Goal: Information Seeking & Learning: Learn about a topic

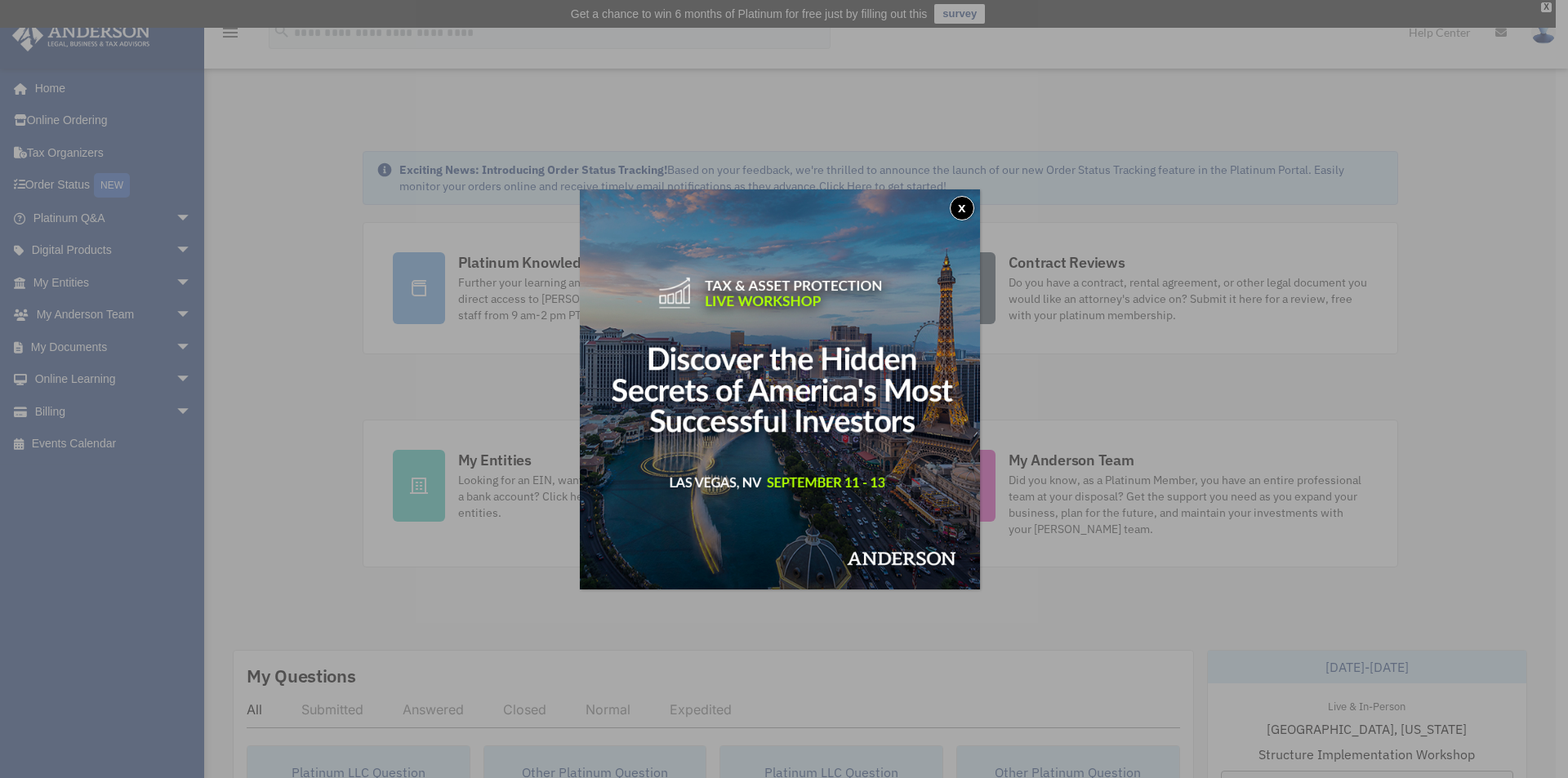
click at [962, 201] on button "x" at bounding box center [961, 207] width 24 height 24
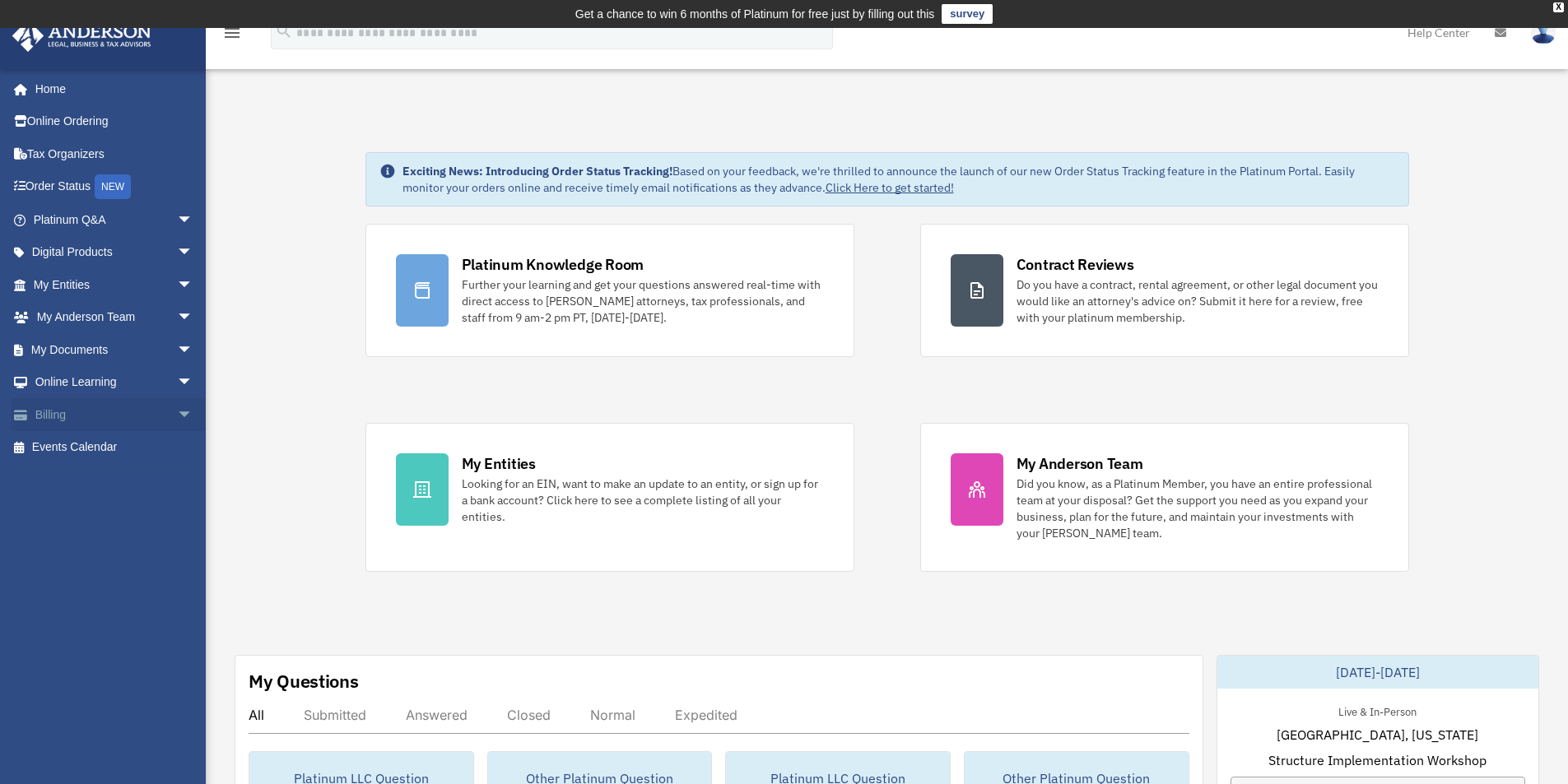
click at [55, 413] on link "Billing arrow_drop_down" at bounding box center [114, 415] width 206 height 33
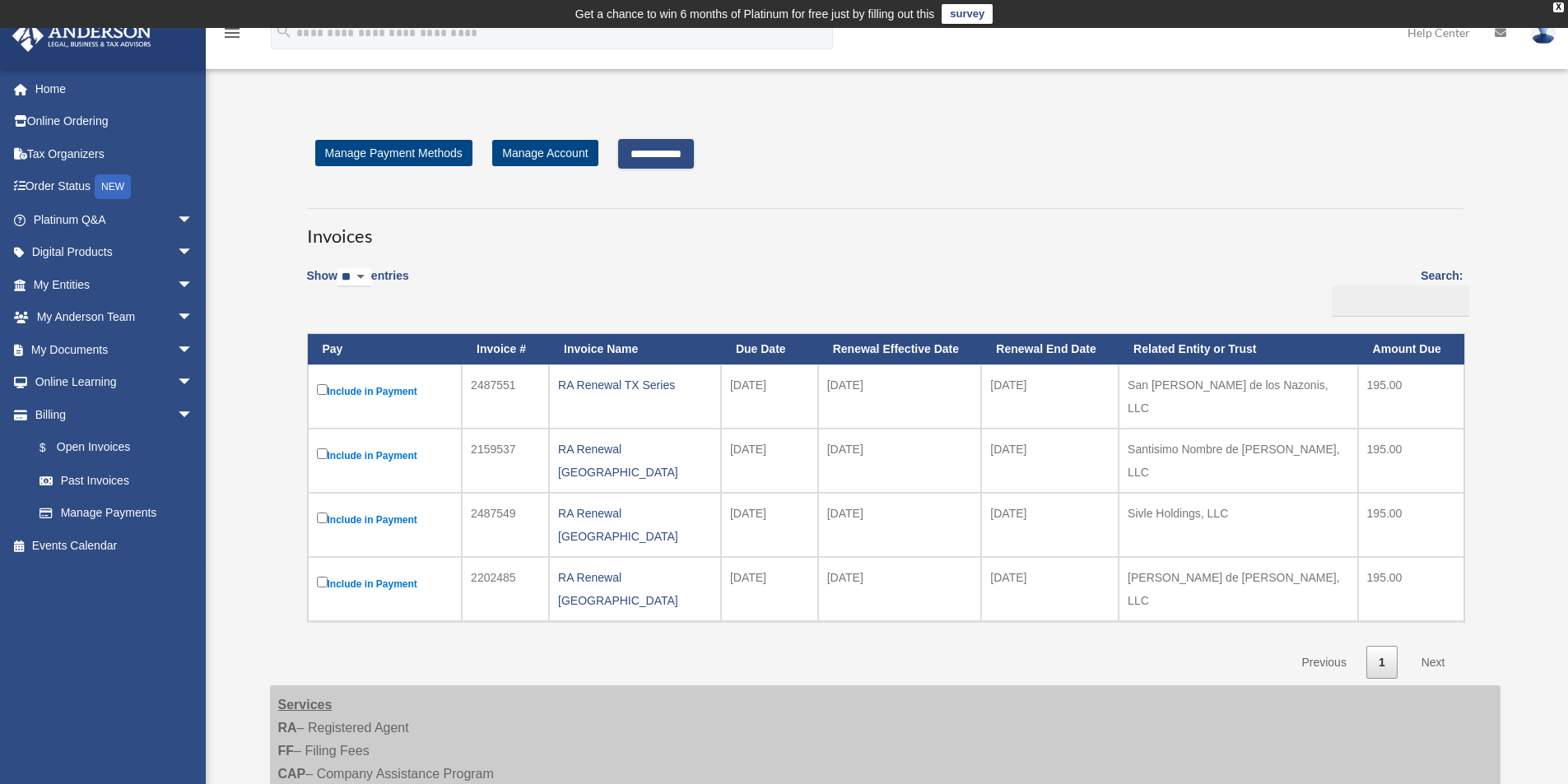
click at [1434, 645] on link "Next" at bounding box center [1434, 662] width 49 height 34
click at [694, 153] on input "**********" at bounding box center [657, 153] width 76 height 29
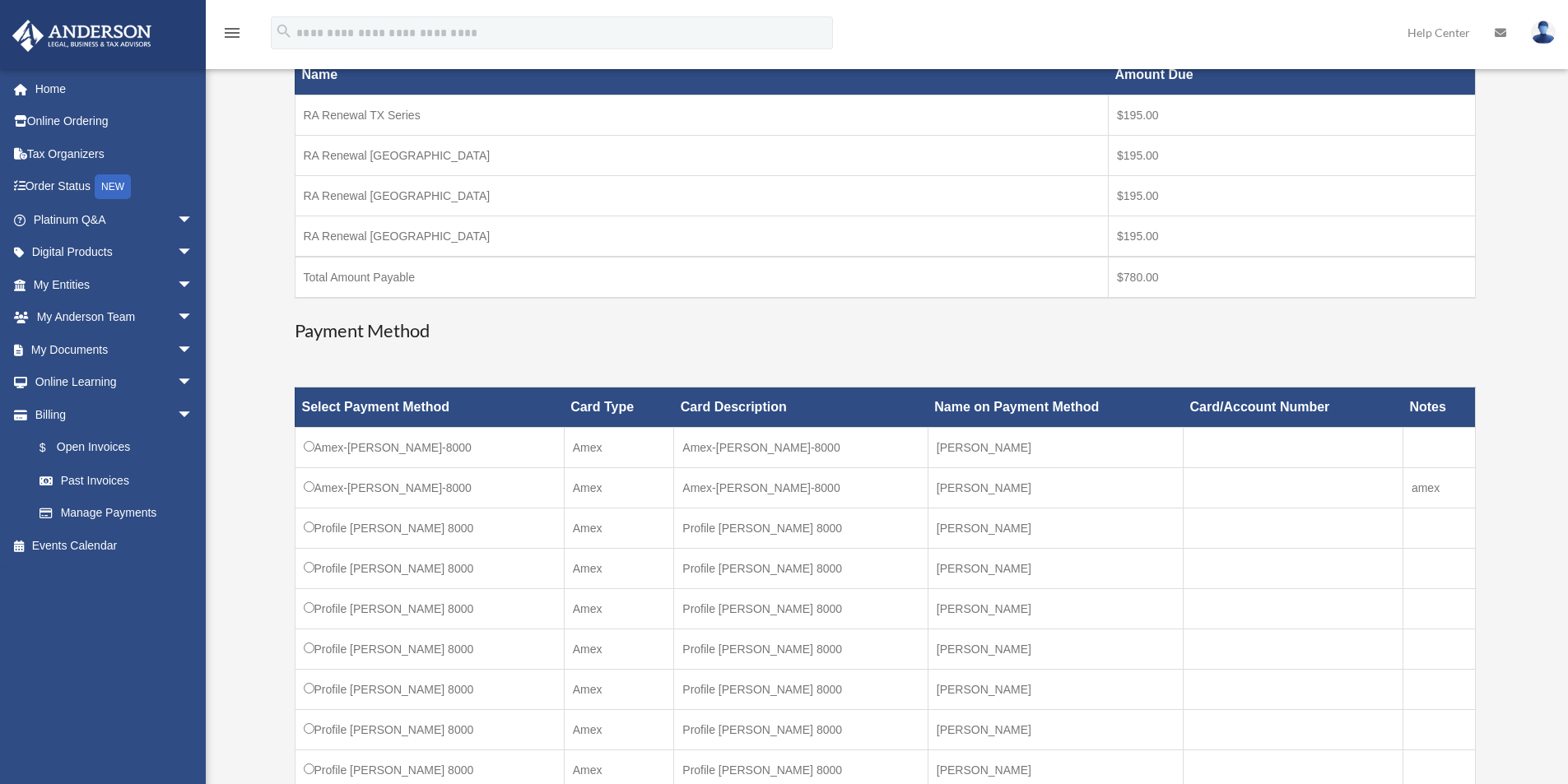
scroll to position [494, 0]
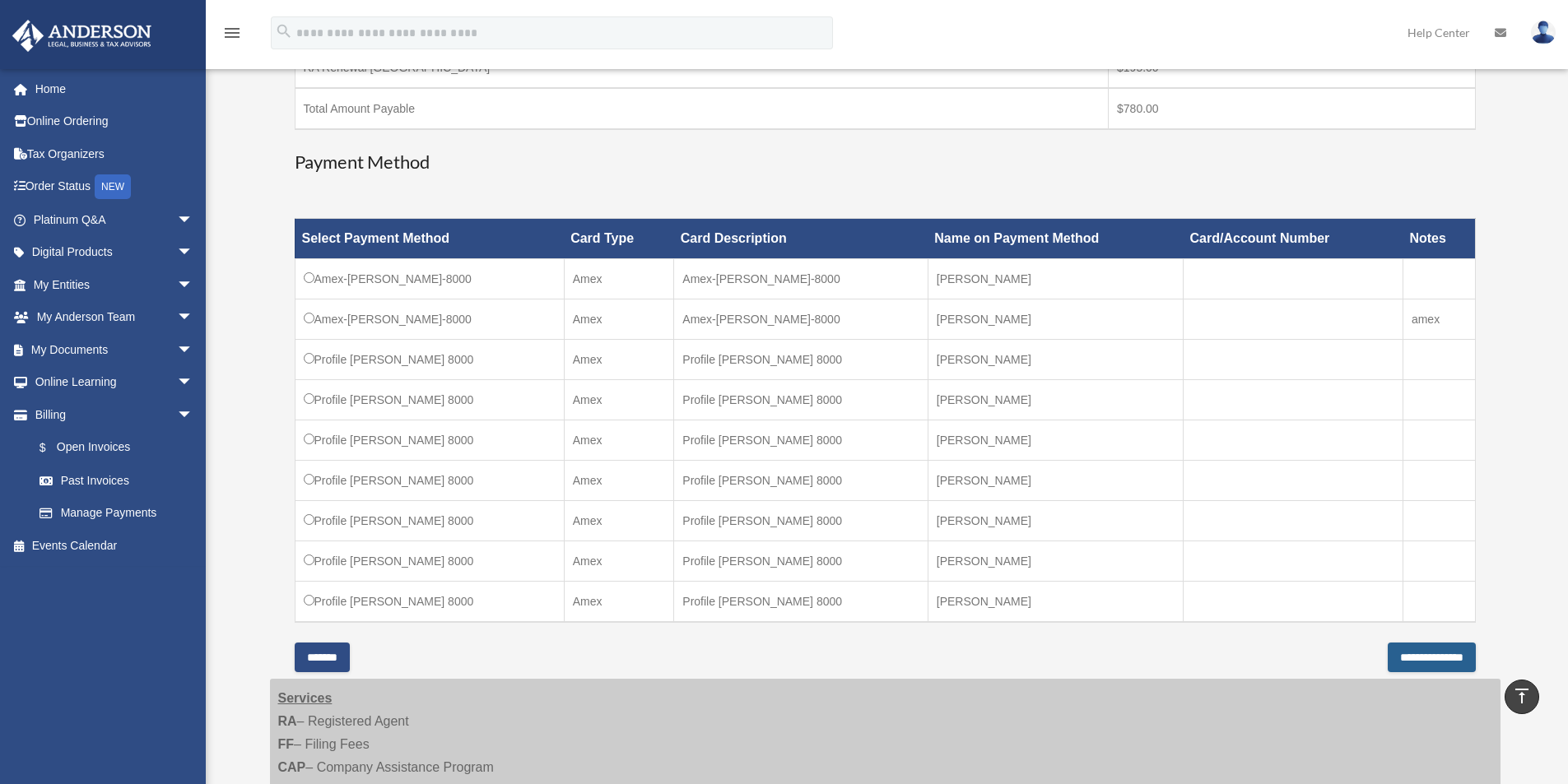
click at [1404, 660] on input "**********" at bounding box center [1432, 657] width 88 height 29
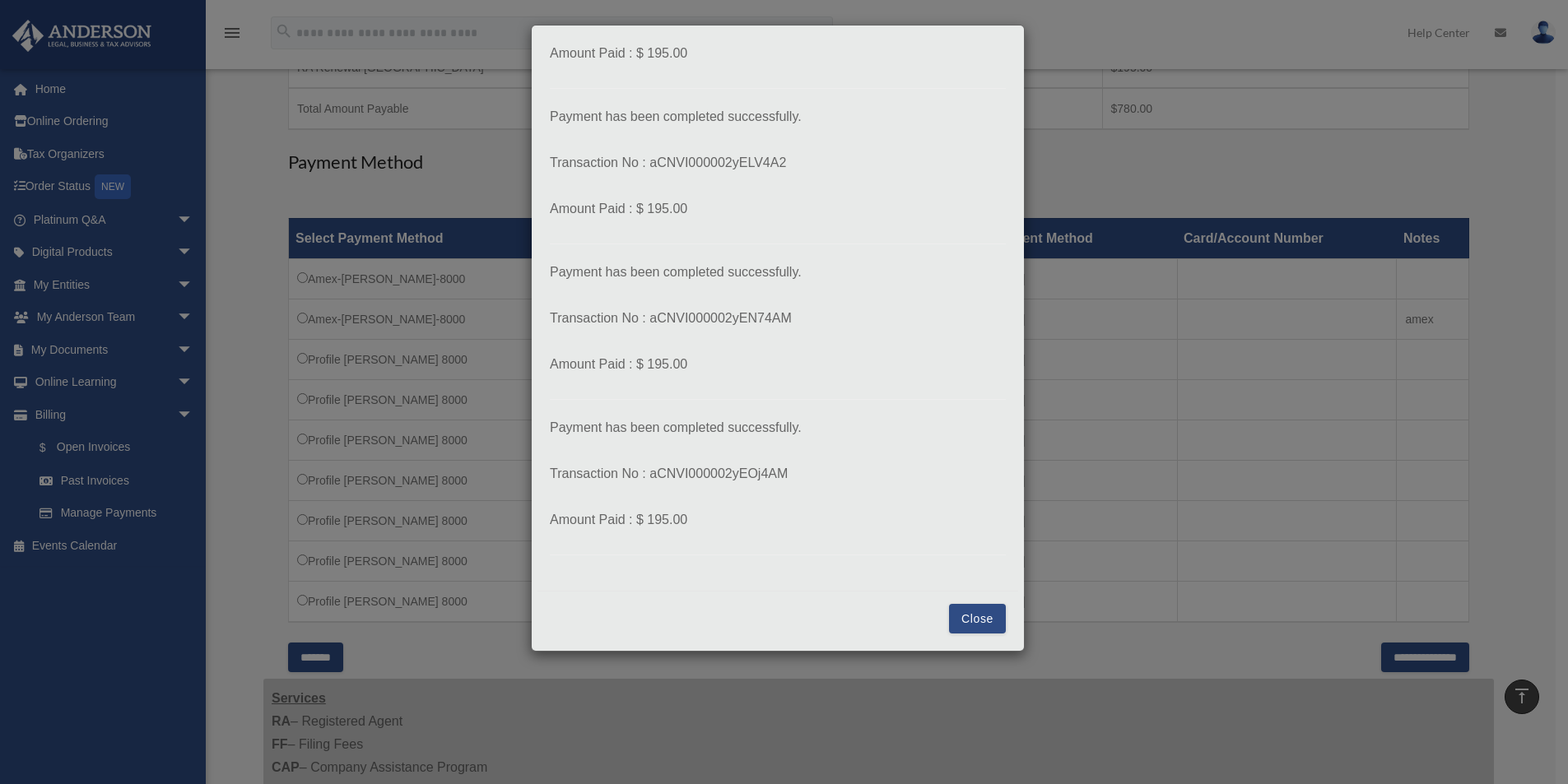
scroll to position [141, 0]
click at [960, 622] on button "Close" at bounding box center [977, 618] width 57 height 29
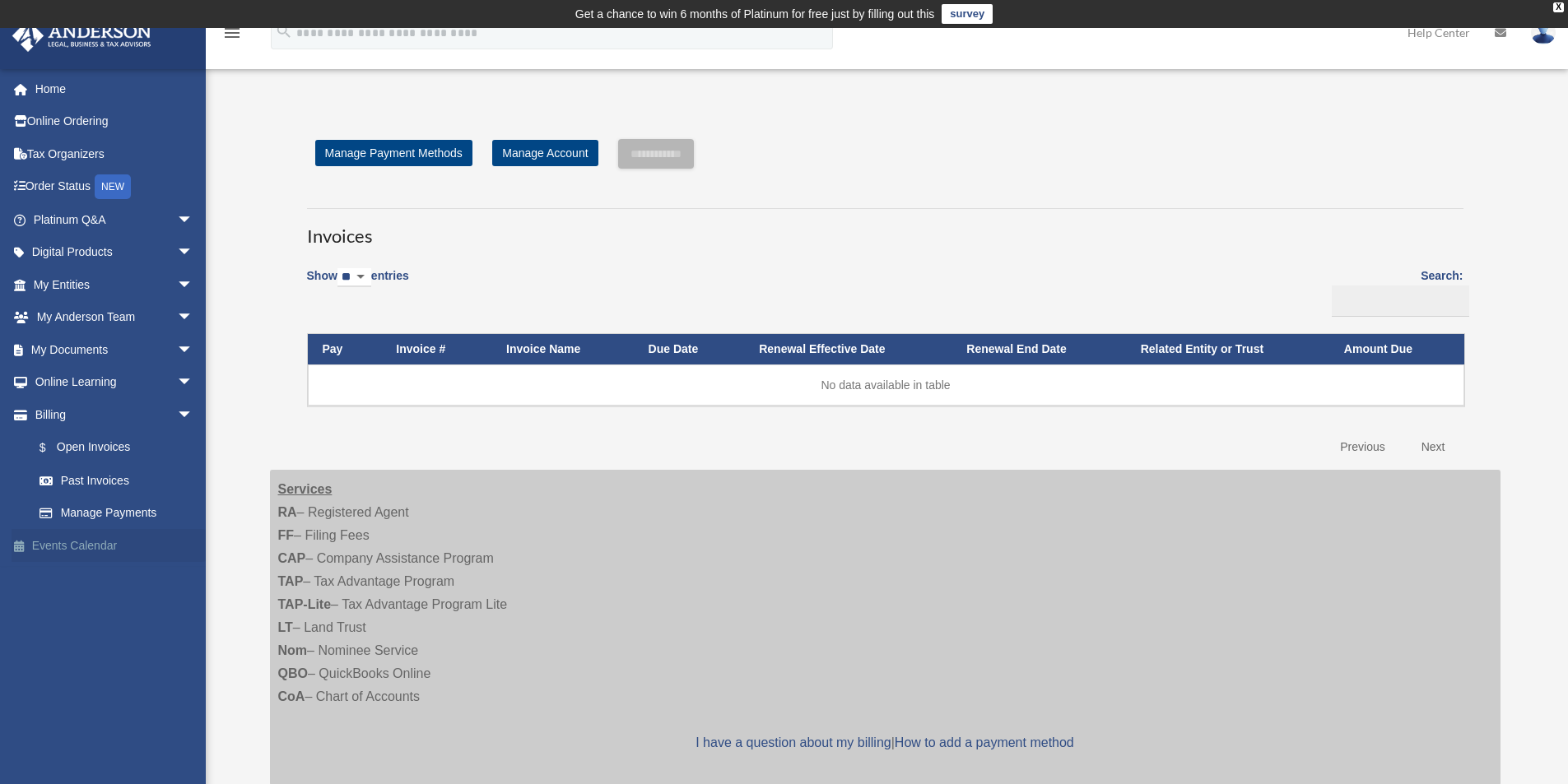
click at [76, 544] on link "Events Calendar" at bounding box center [114, 546] width 206 height 33
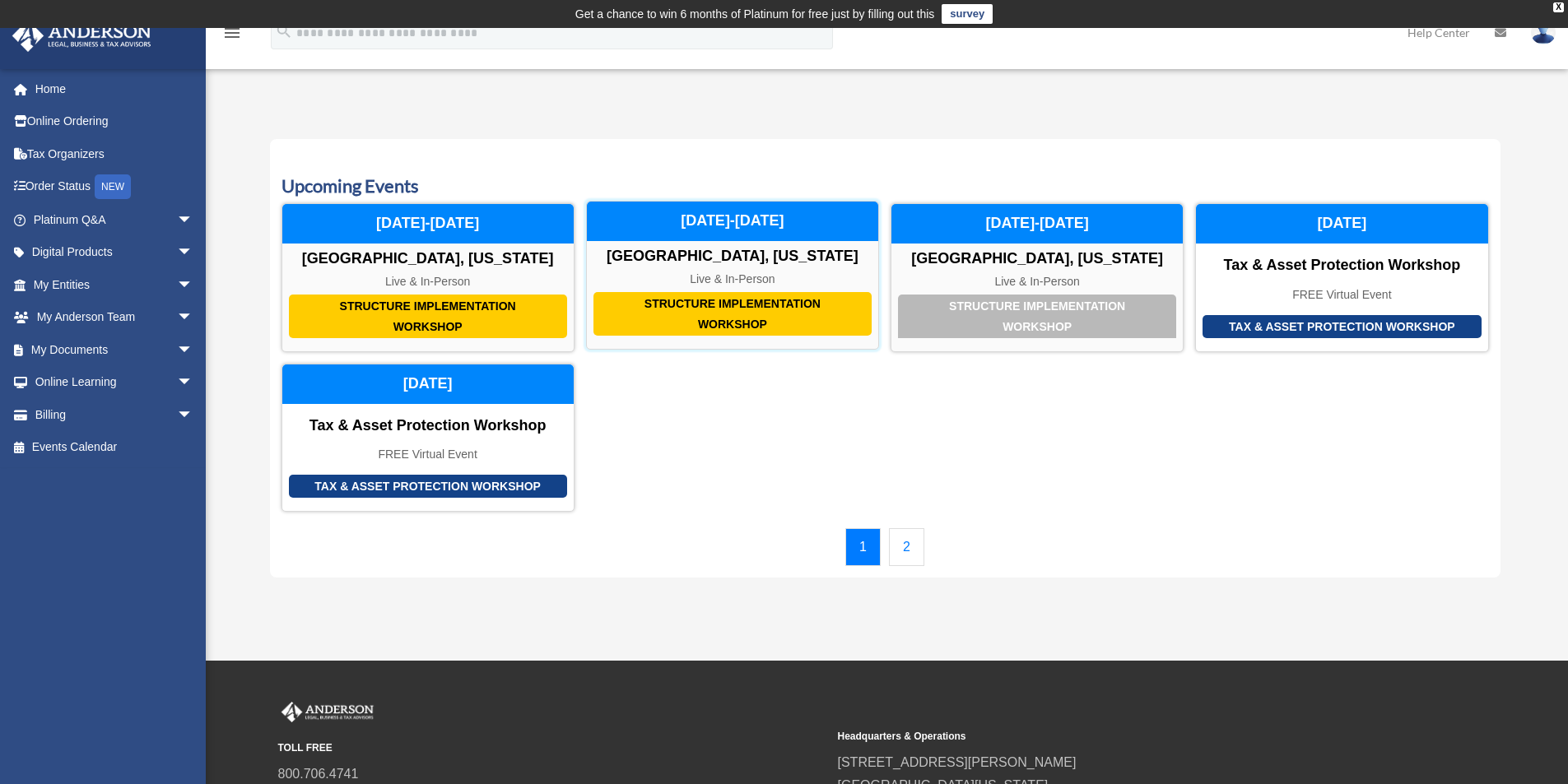
click at [695, 283] on div "Live & In-Person" at bounding box center [733, 279] width 291 height 14
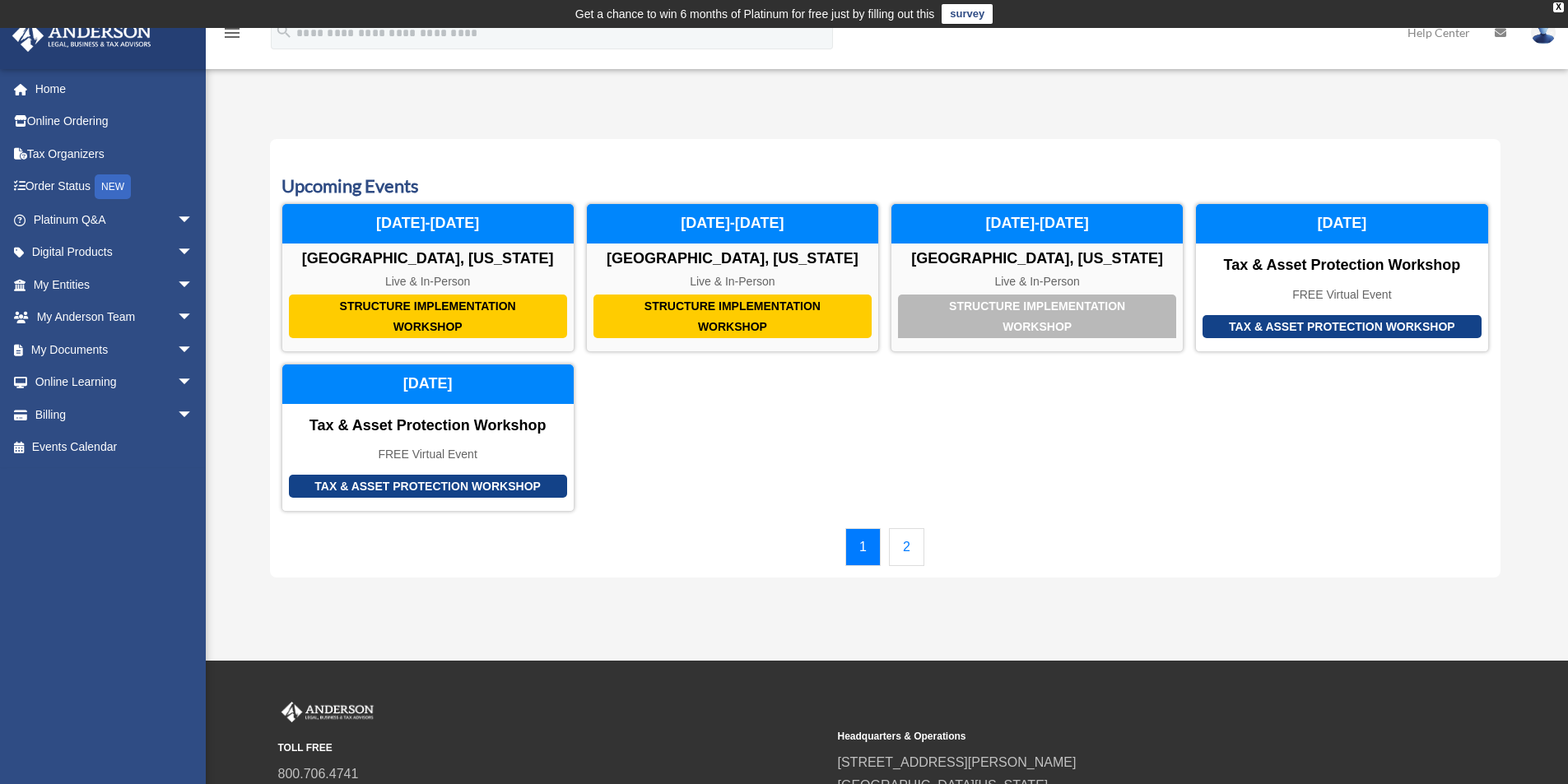
click at [907, 542] on link "2" at bounding box center [907, 547] width 35 height 38
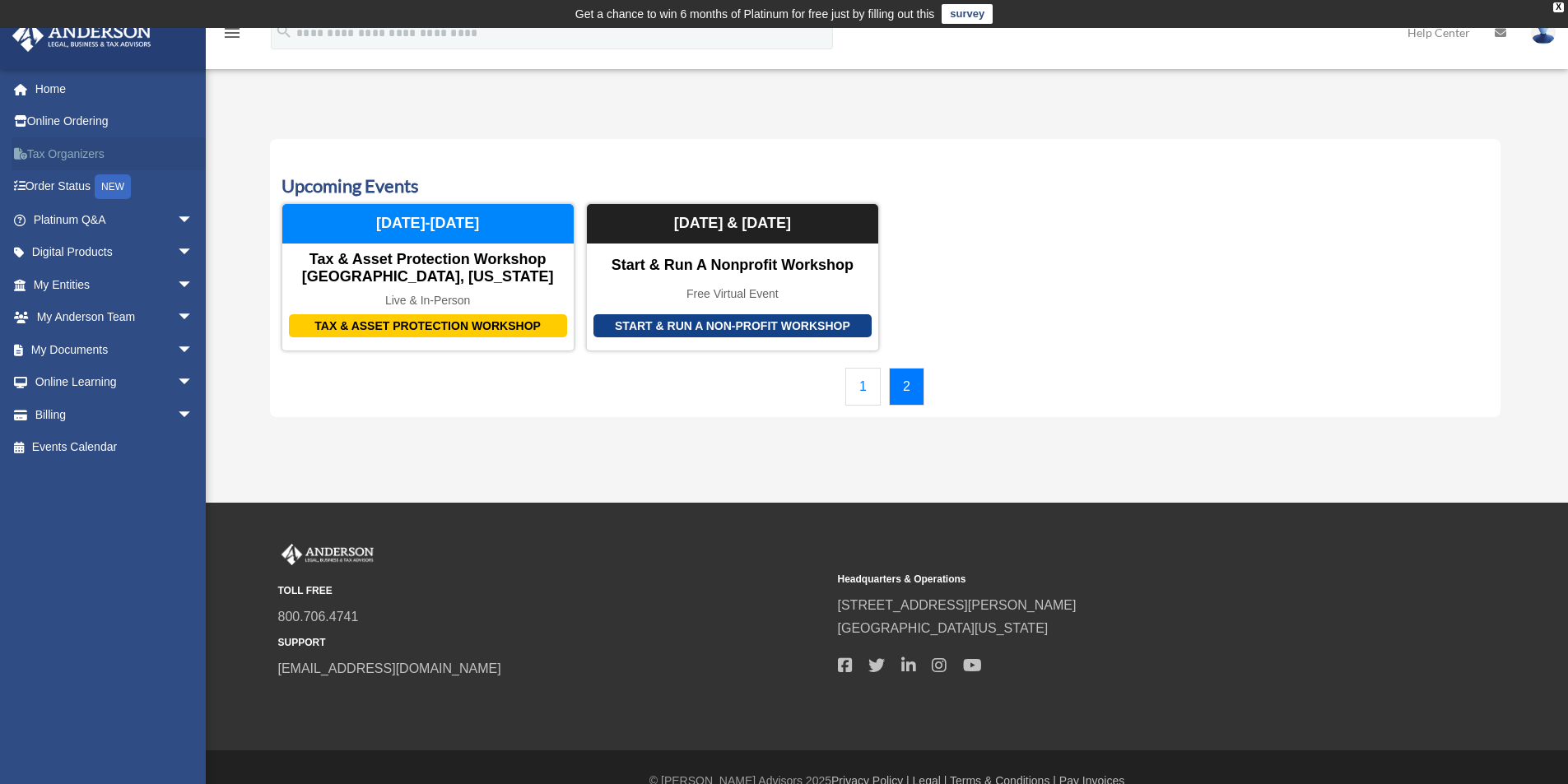
click at [85, 153] on link "Tax Organizers" at bounding box center [114, 154] width 206 height 33
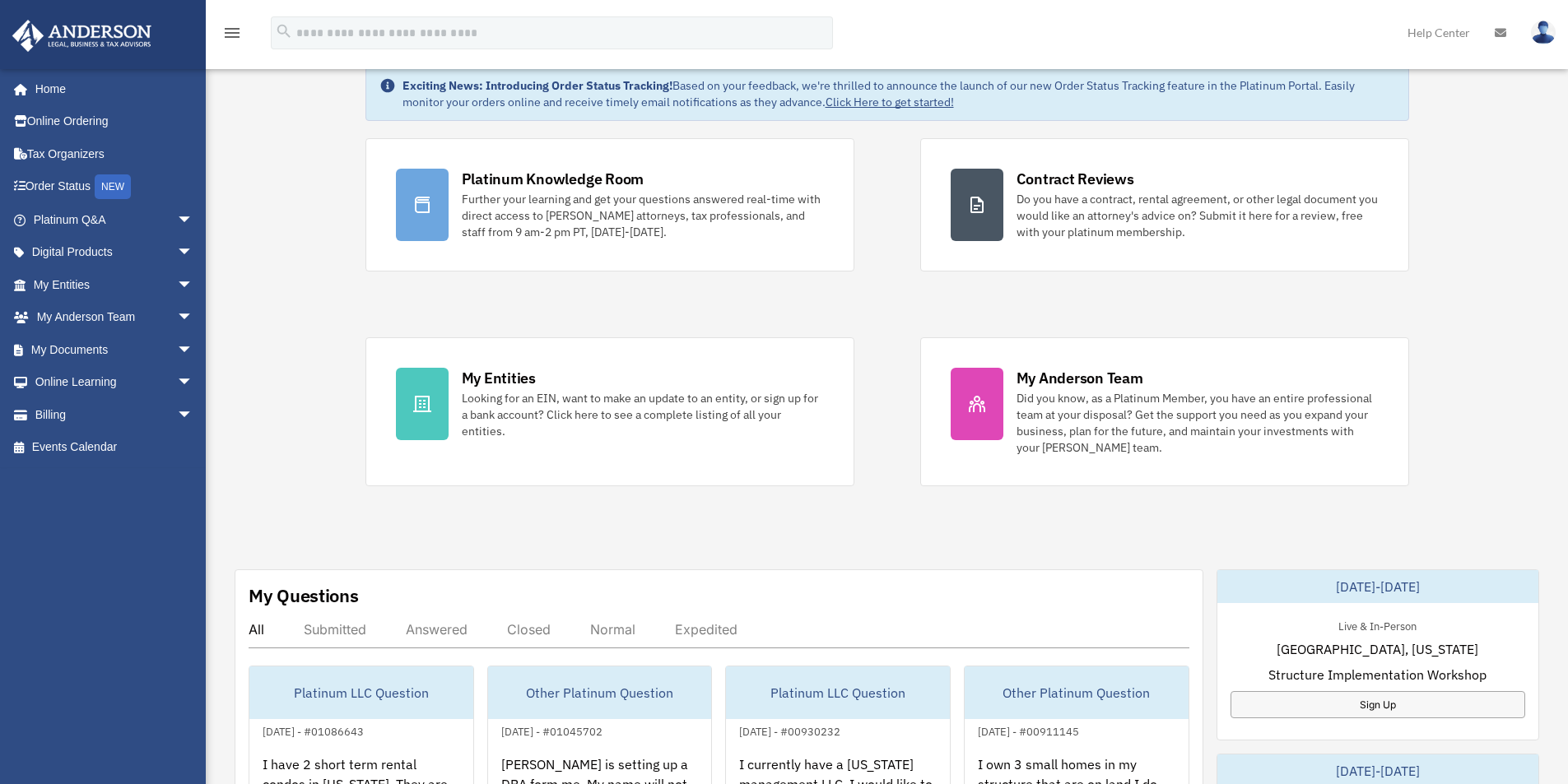
scroll to position [247, 0]
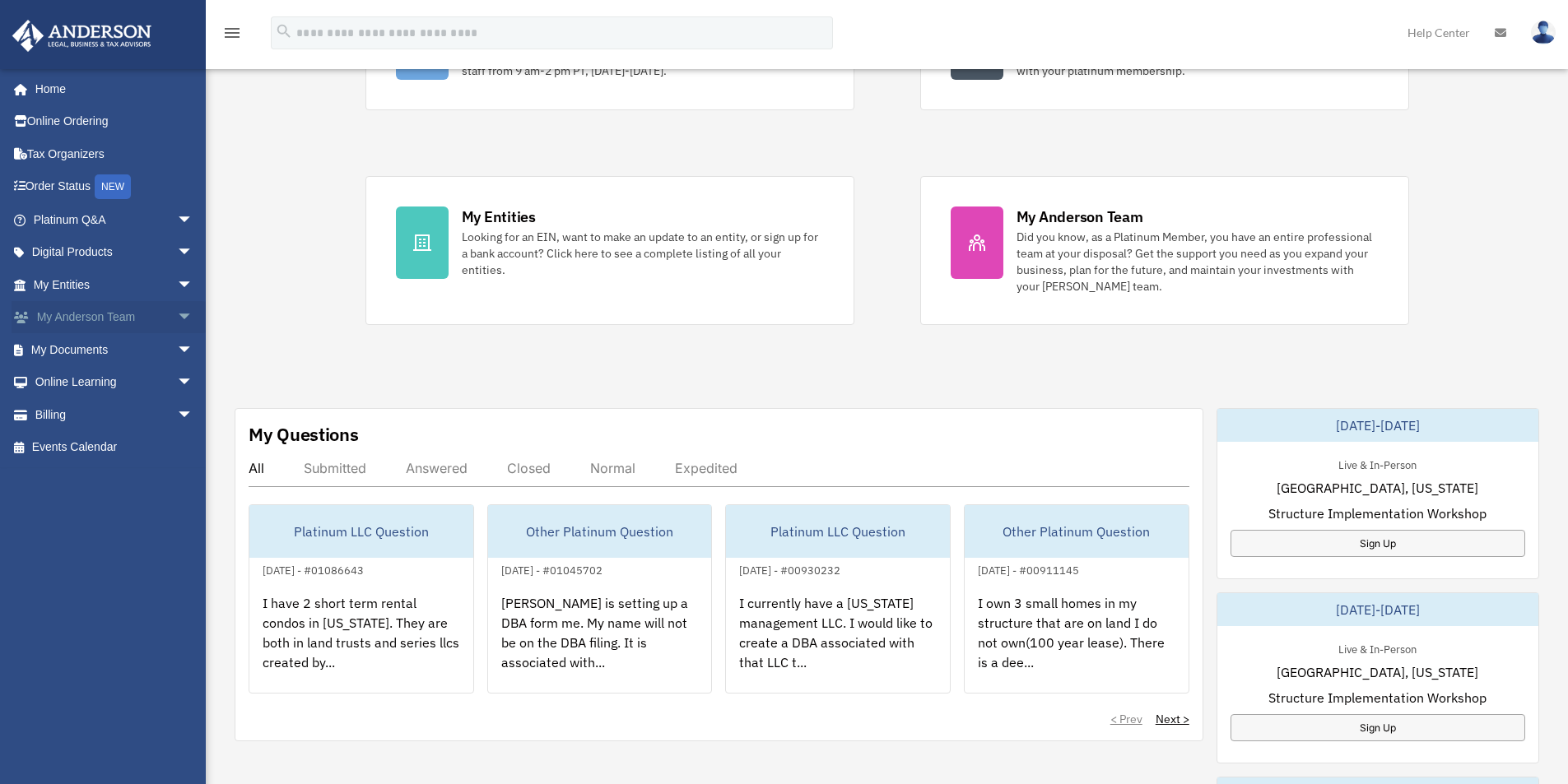
click at [76, 317] on link "My Anderson Team arrow_drop_down" at bounding box center [114, 317] width 206 height 33
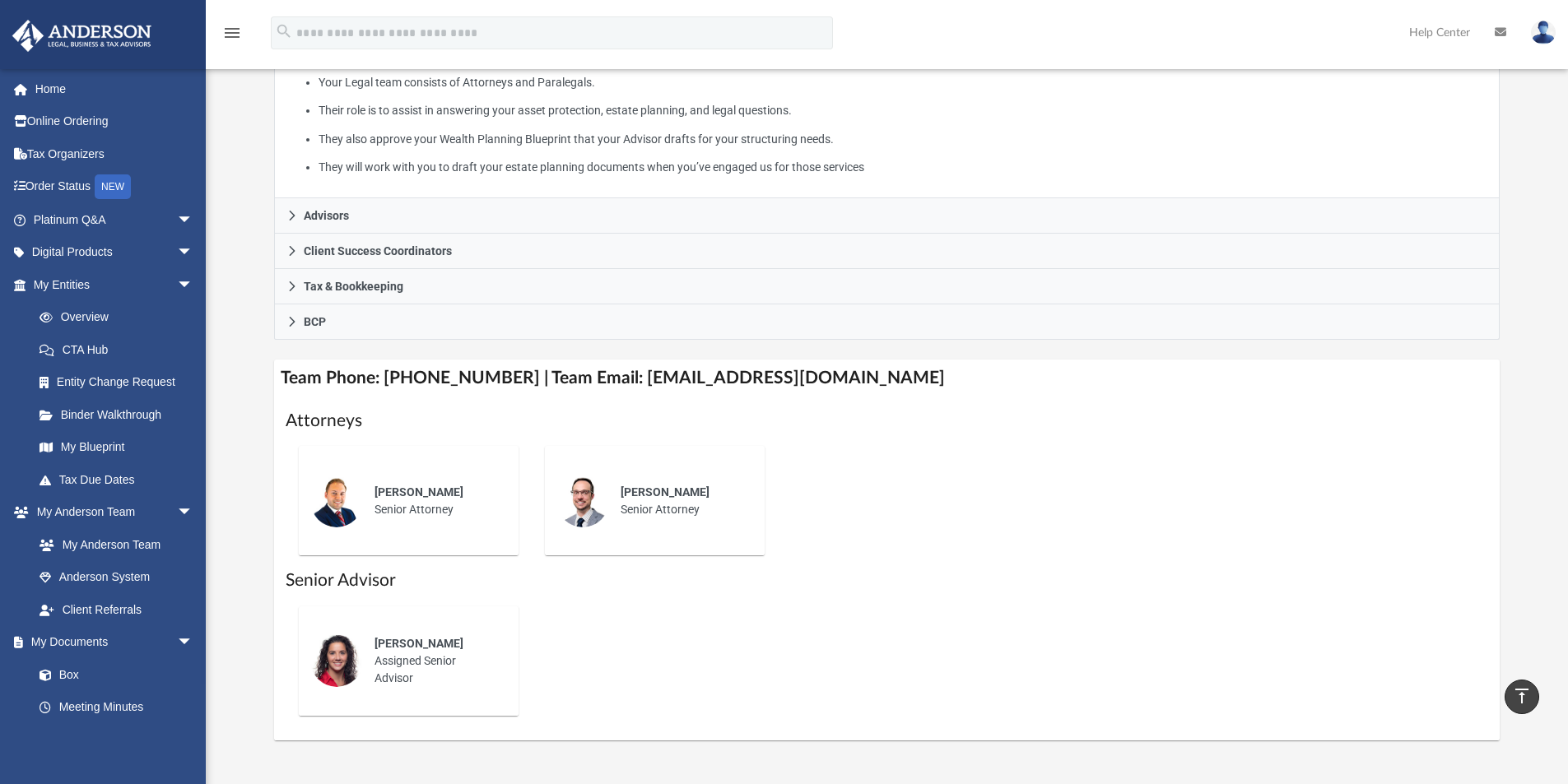
scroll to position [5, 0]
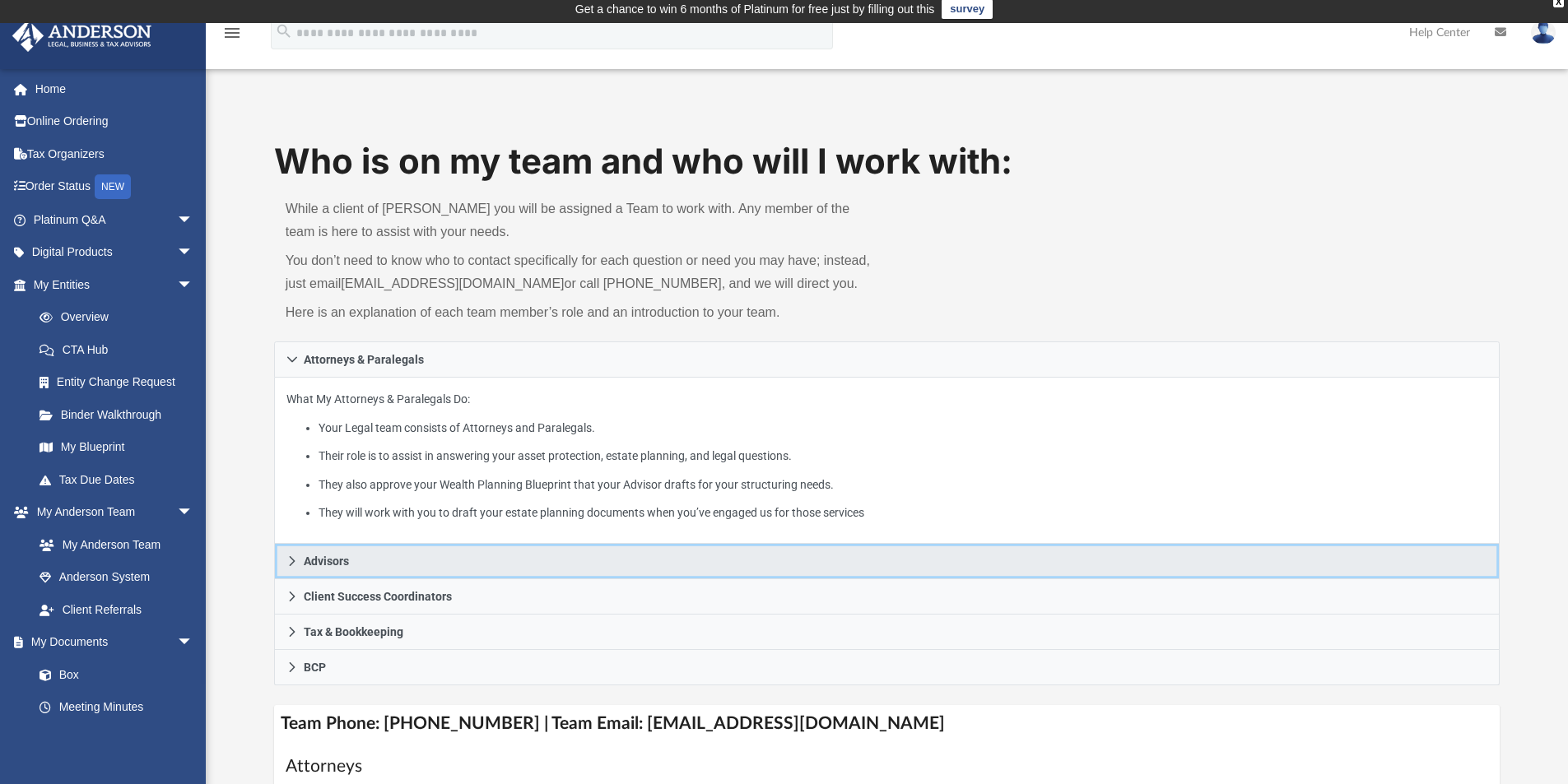
click at [330, 565] on span "Advisors" at bounding box center [326, 561] width 45 height 12
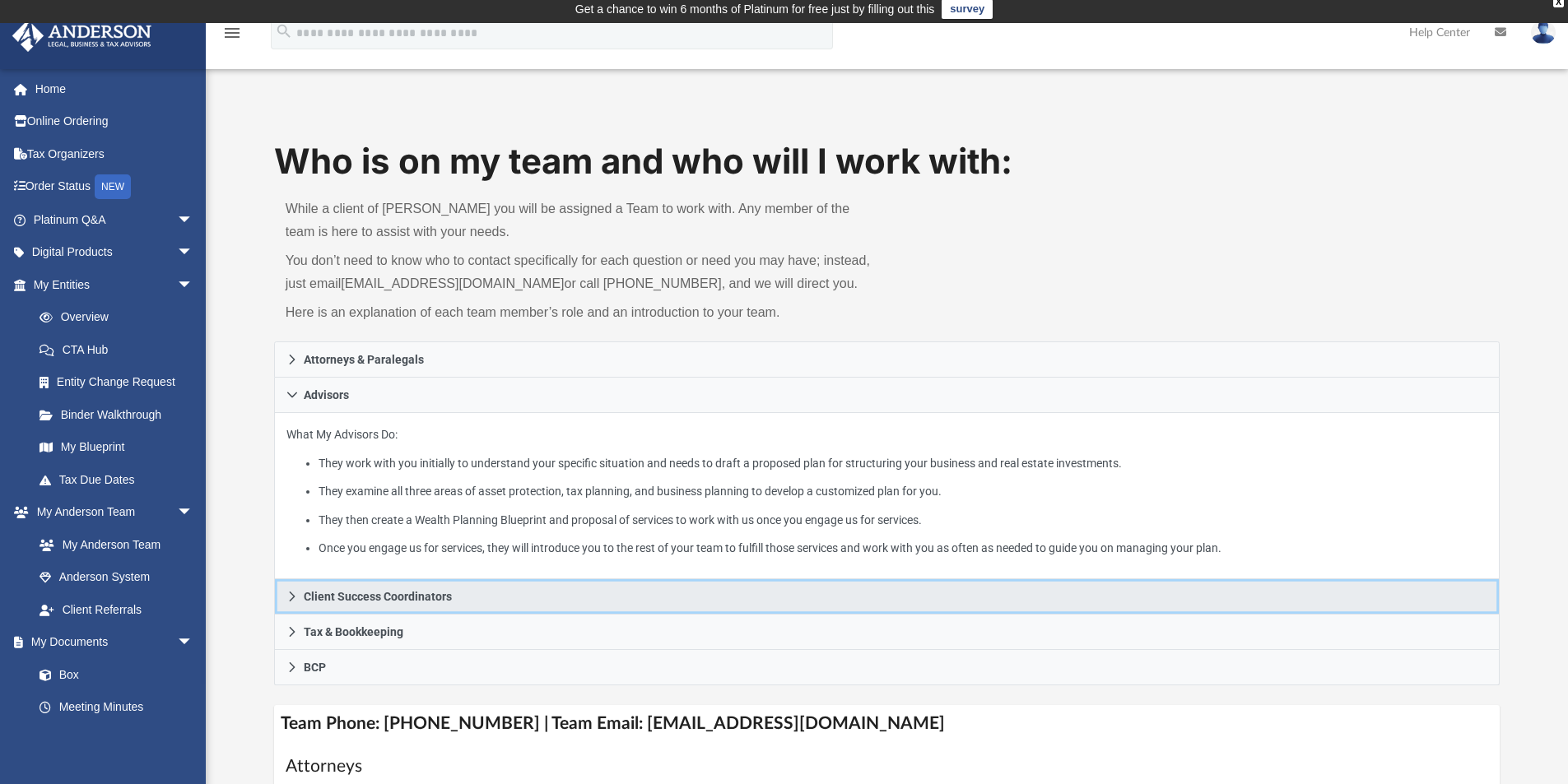
click at [402, 596] on span "Client Success Coordinators" at bounding box center [378, 597] width 148 height 12
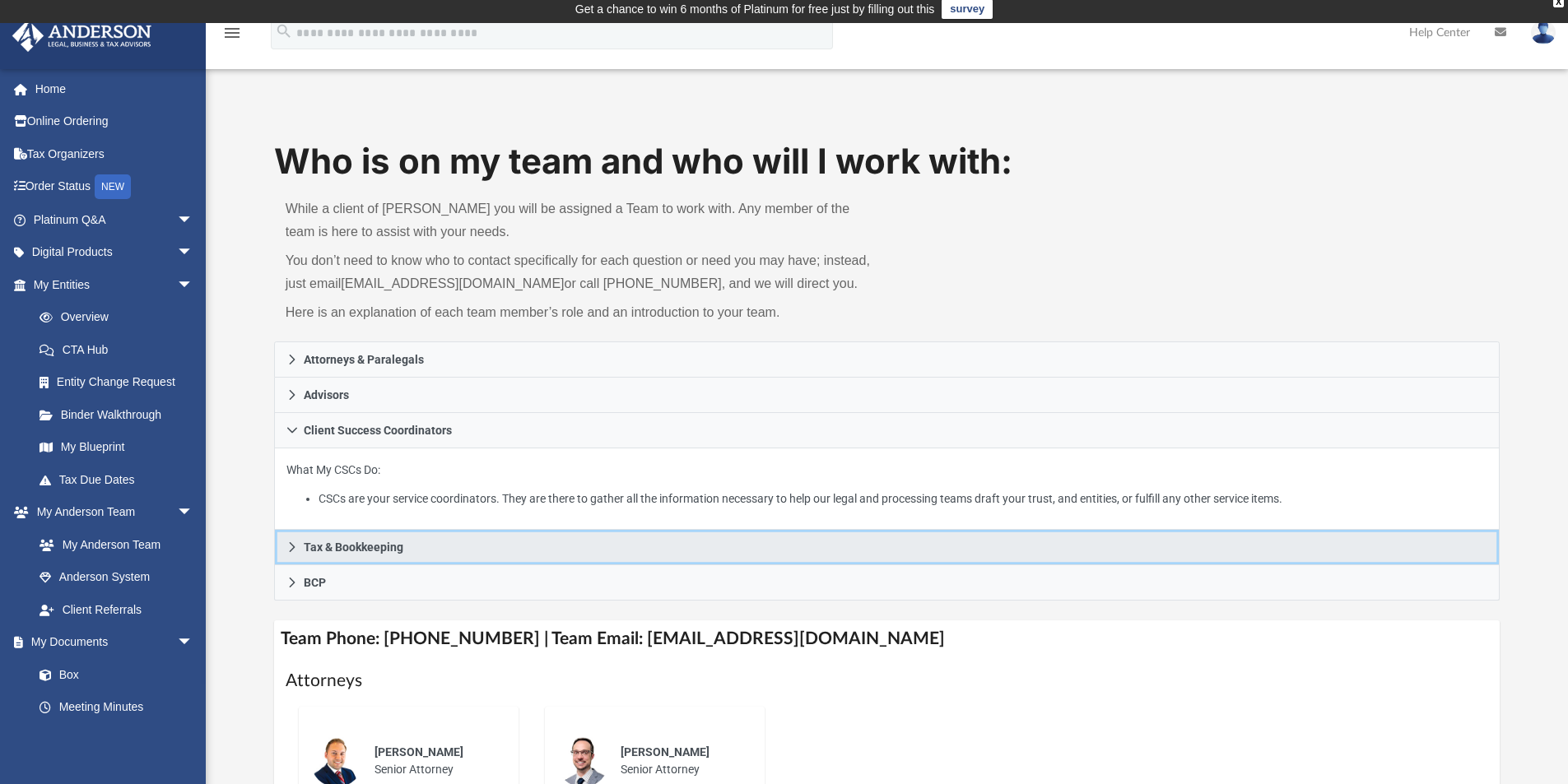
click at [374, 544] on span "Tax & Bookkeeping" at bounding box center [354, 547] width 100 height 12
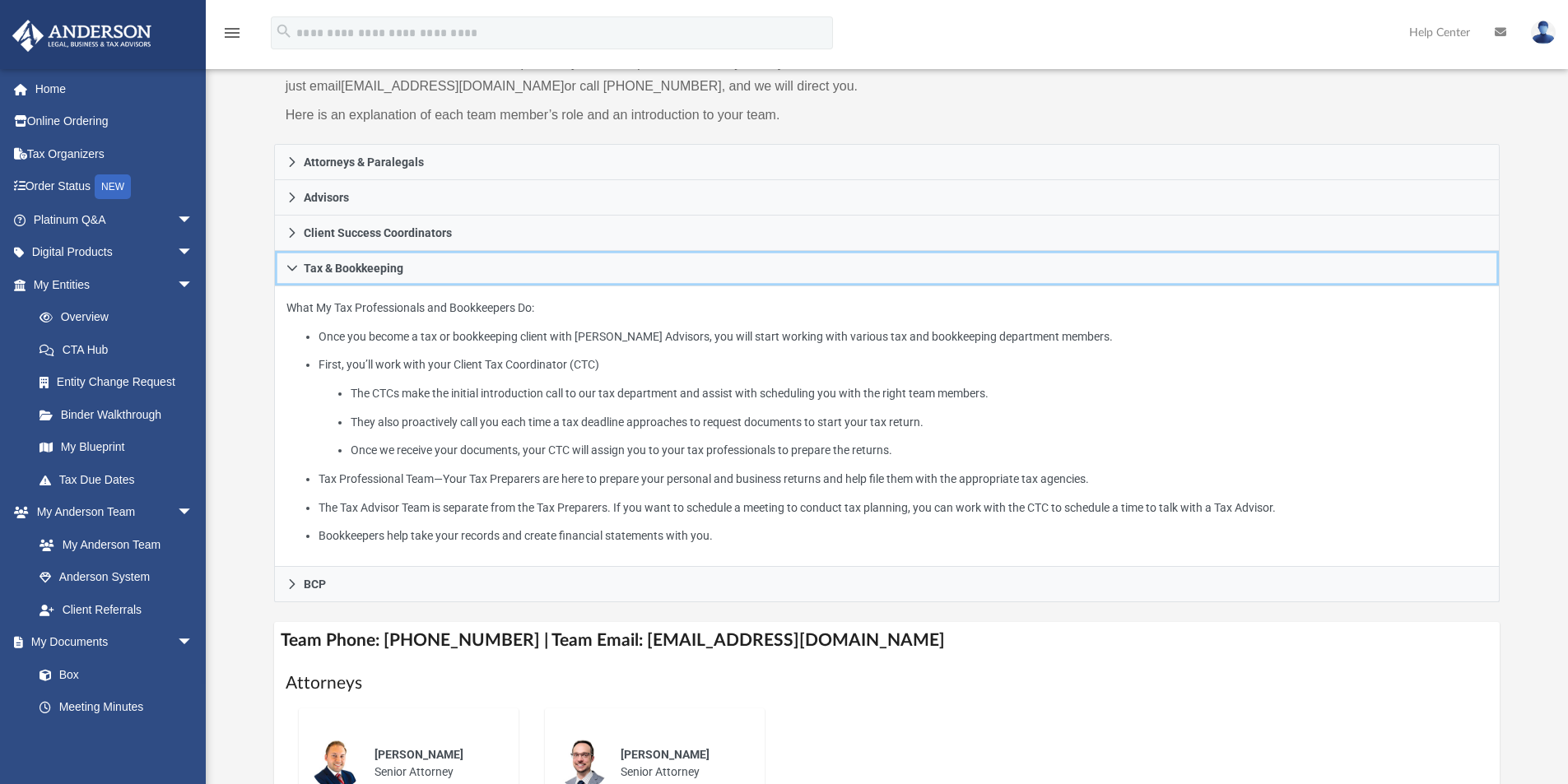
scroll to position [252, 0]
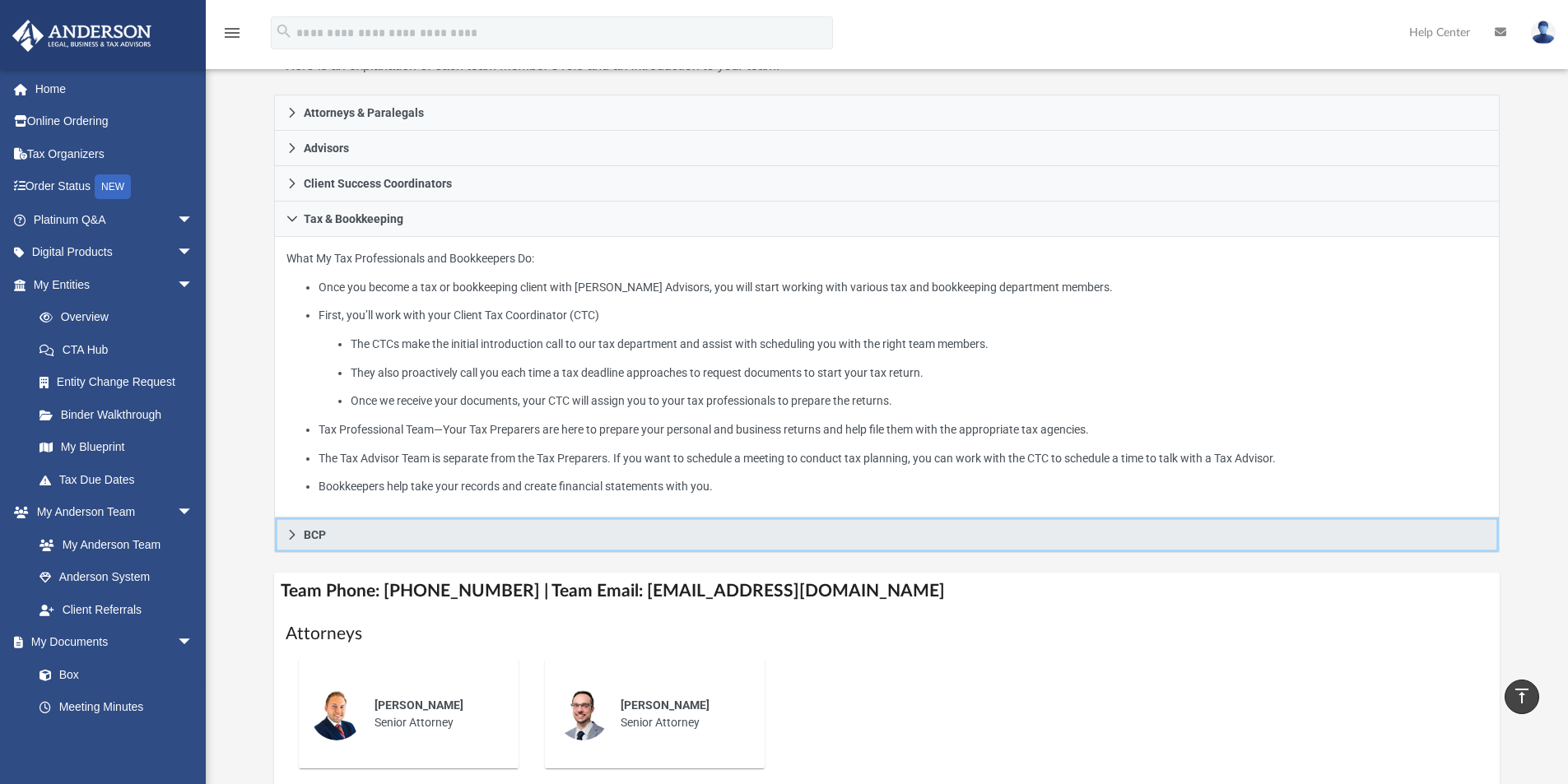
click at [314, 536] on span "BCP" at bounding box center [315, 535] width 22 height 12
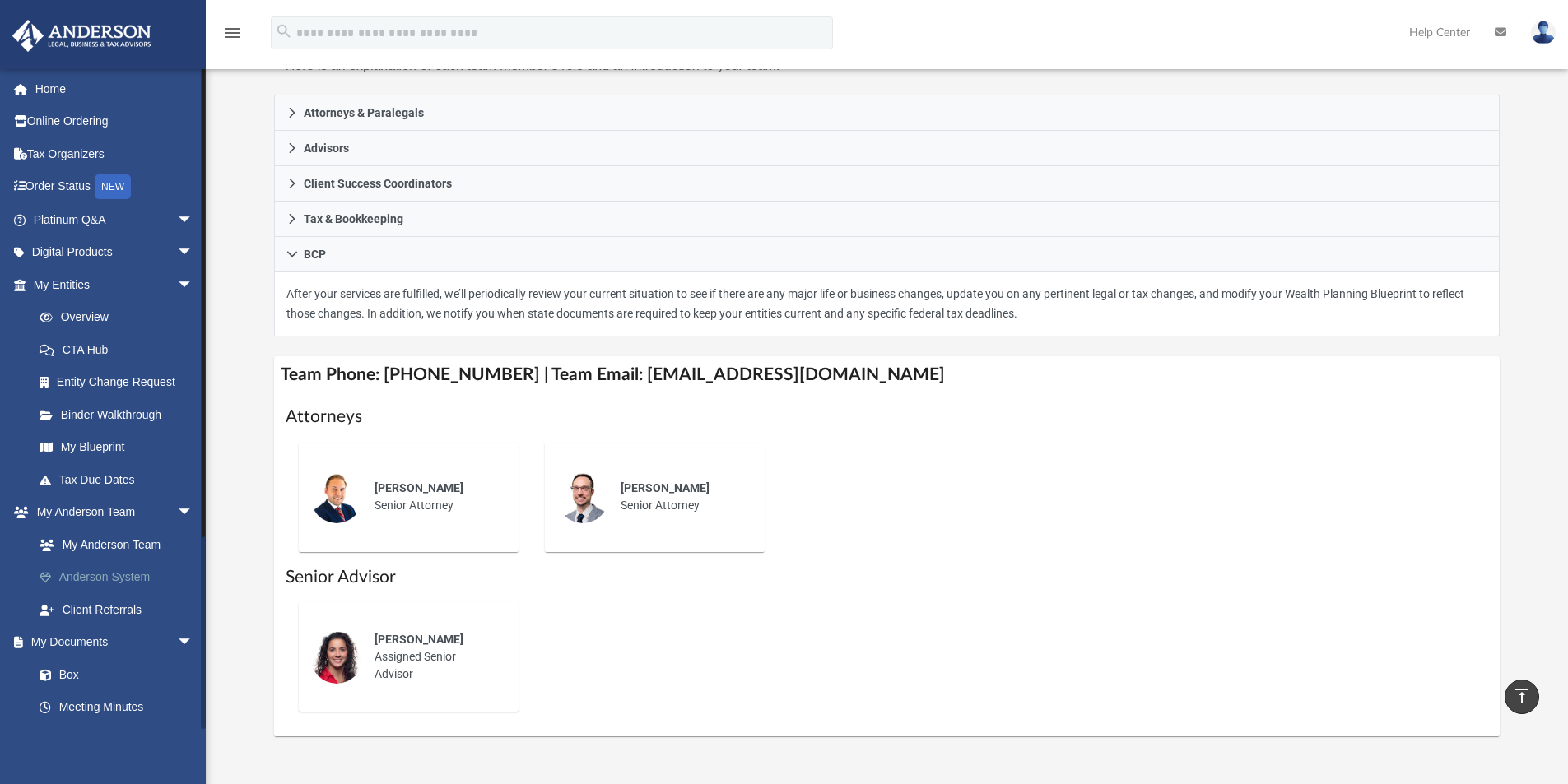
click at [118, 575] on link "Anderson System" at bounding box center [121, 578] width 195 height 33
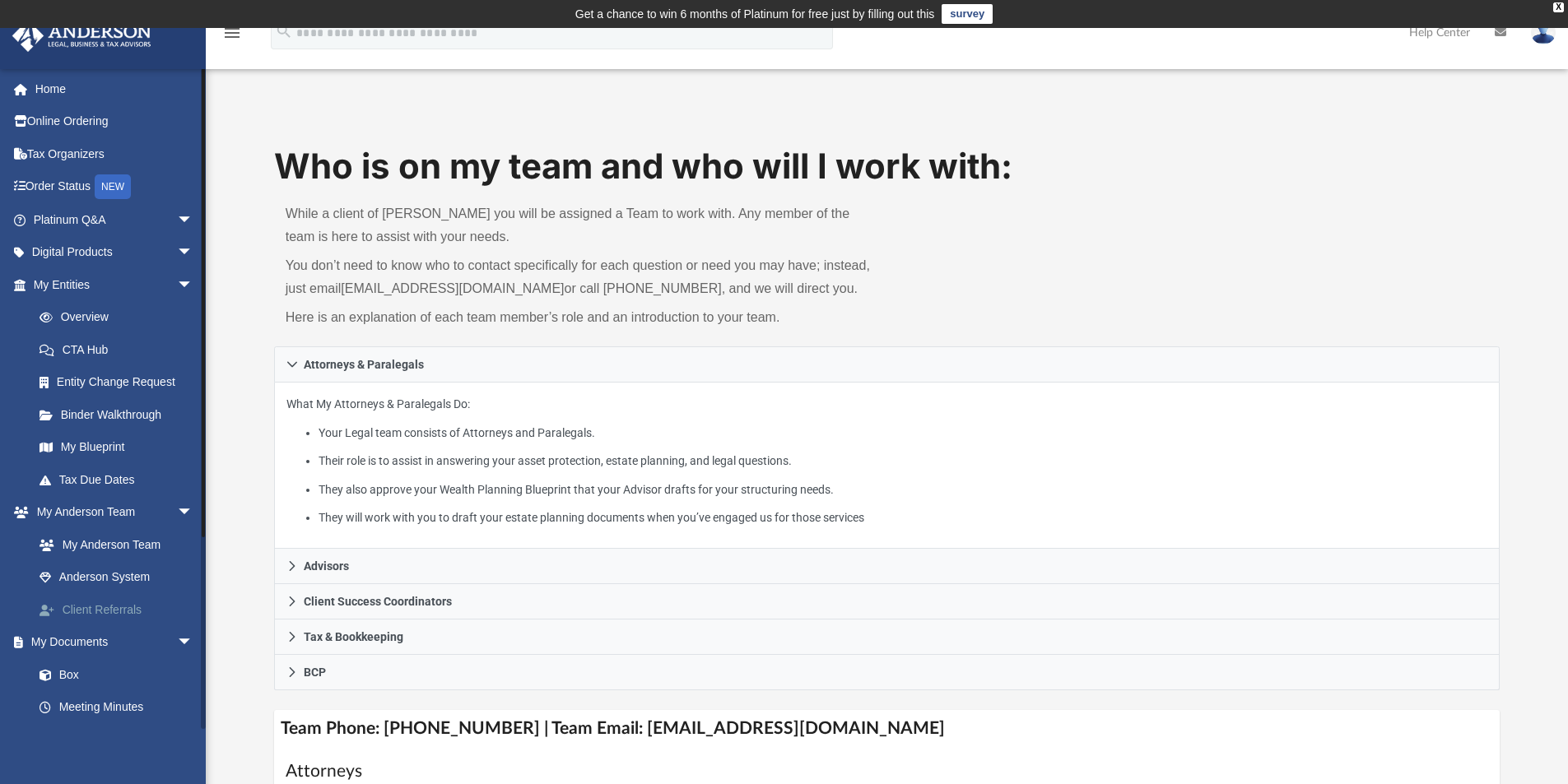
click at [131, 607] on link "Client Referrals" at bounding box center [121, 610] width 195 height 33
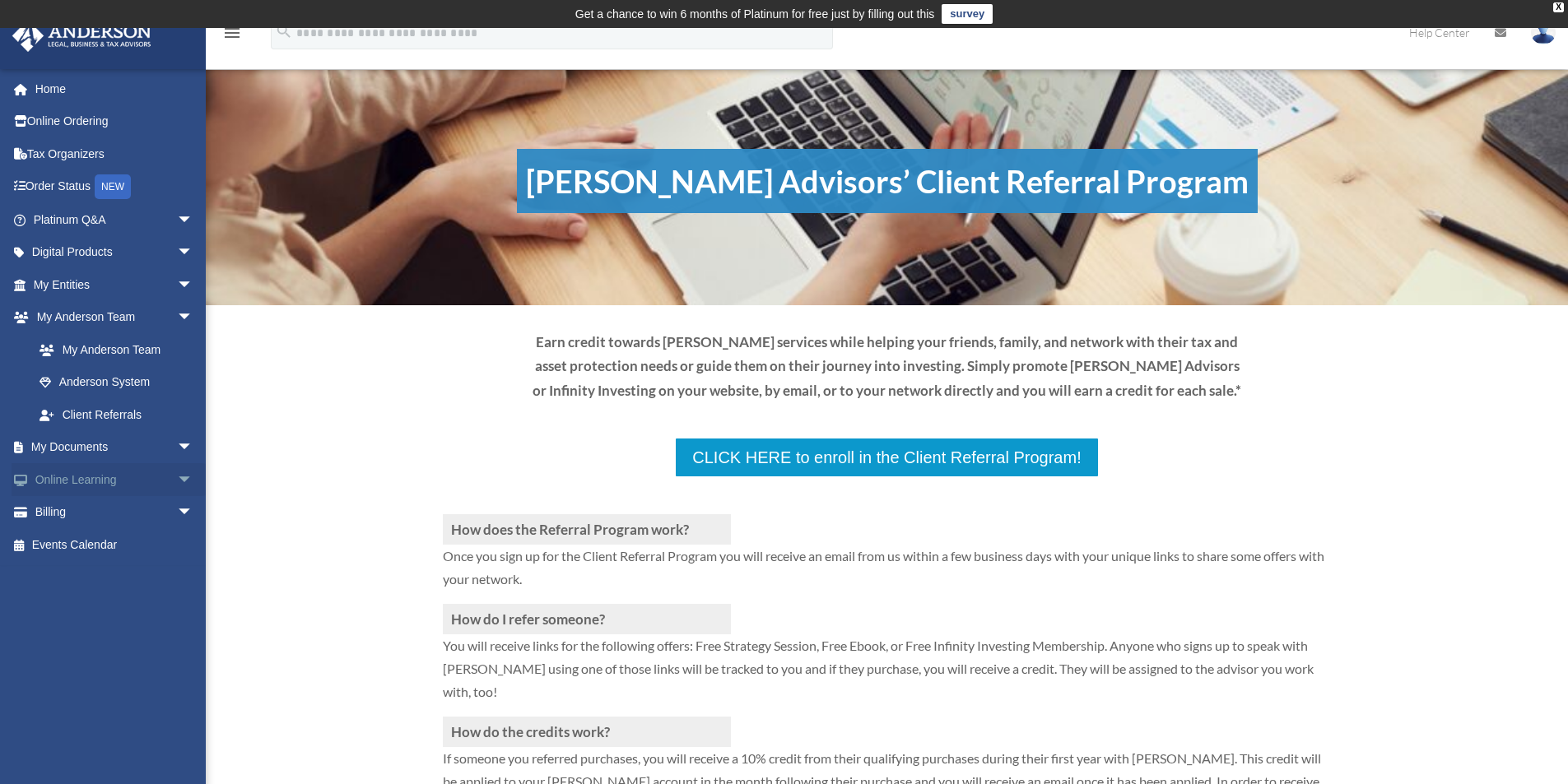
click at [177, 478] on span "arrow_drop_down" at bounding box center [193, 479] width 33 height 34
click at [82, 514] on link "Courses" at bounding box center [121, 513] width 195 height 33
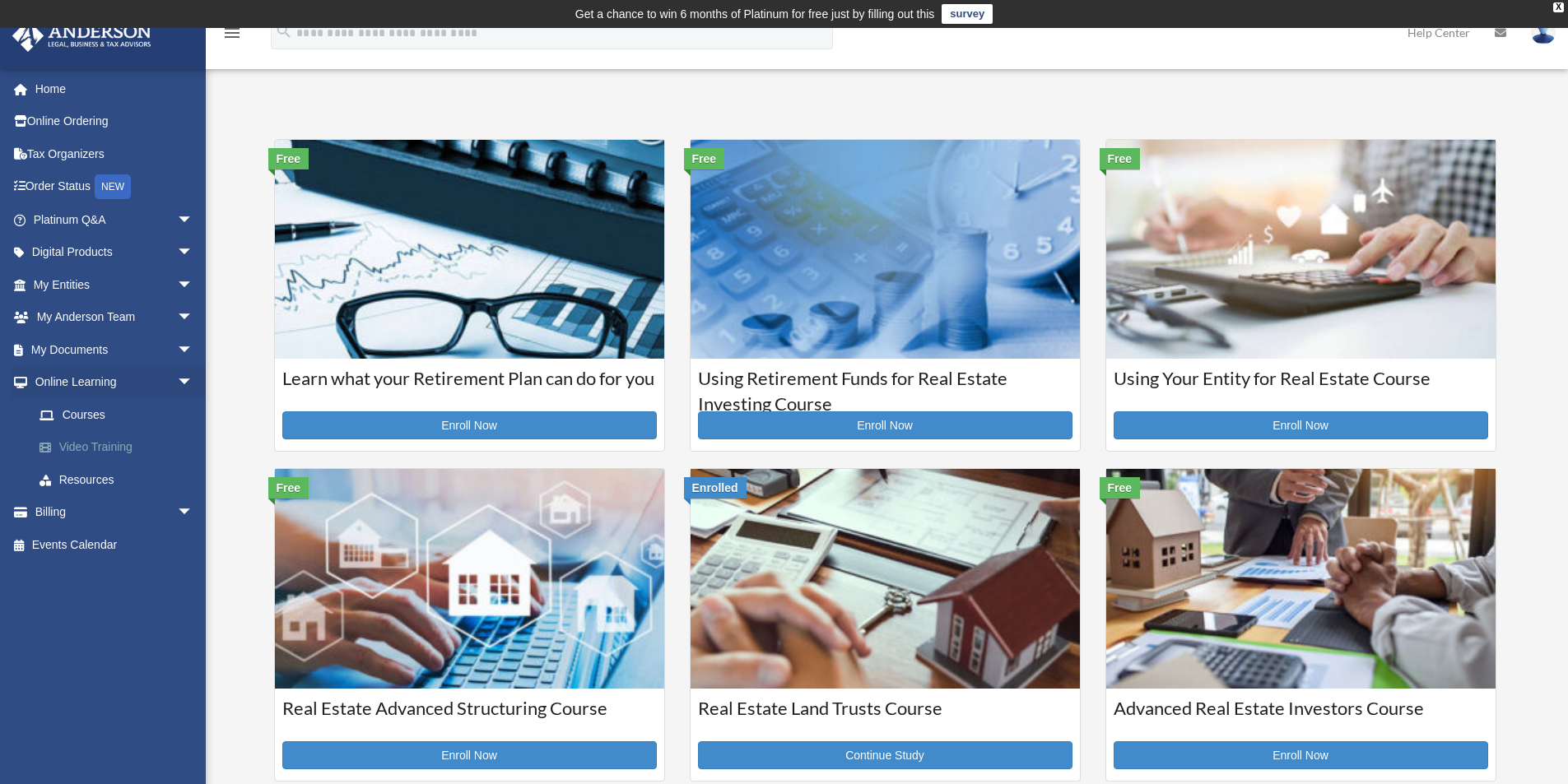
click at [125, 449] on link "Video Training" at bounding box center [121, 448] width 195 height 33
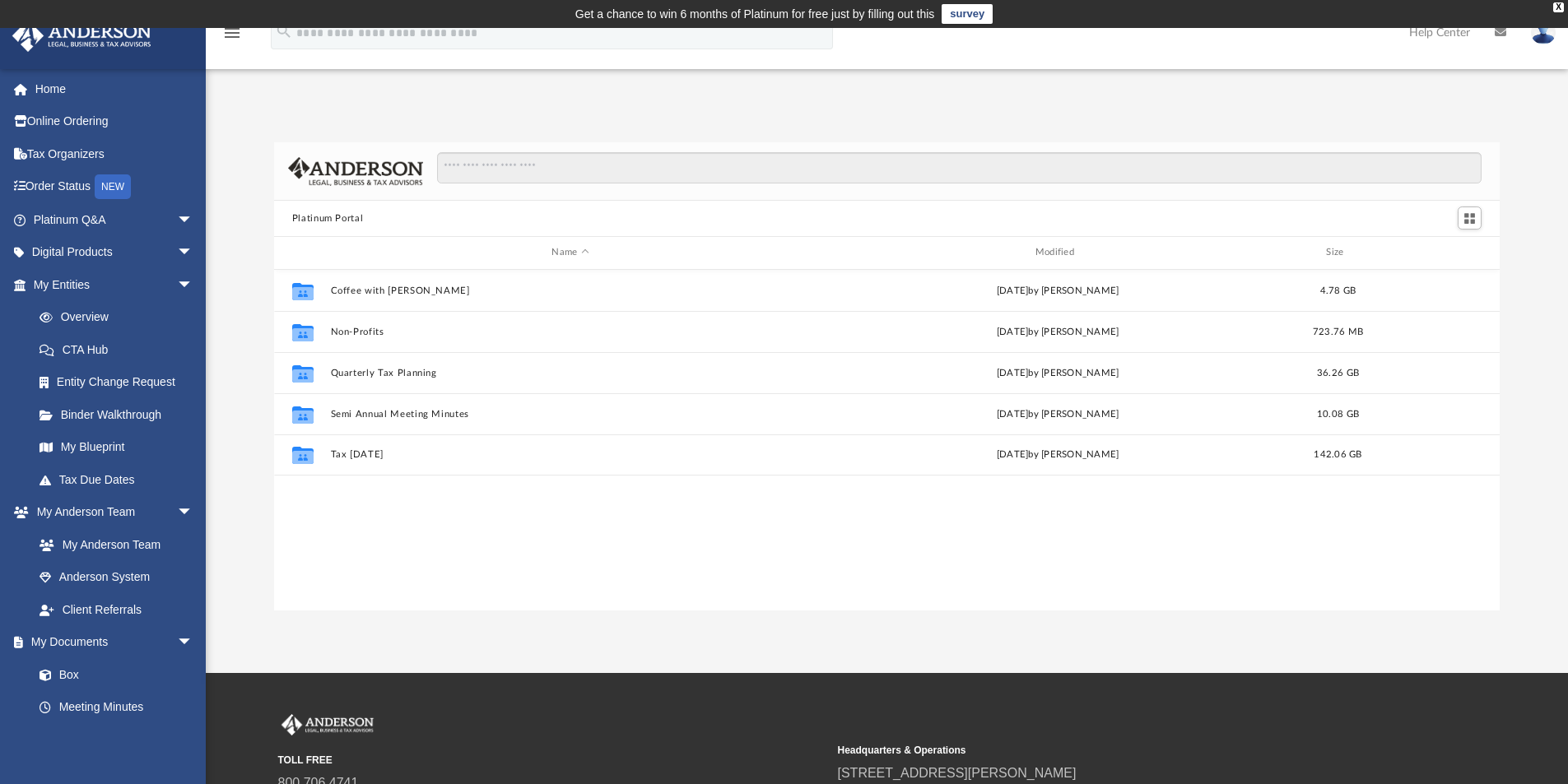
scroll to position [362, 1213]
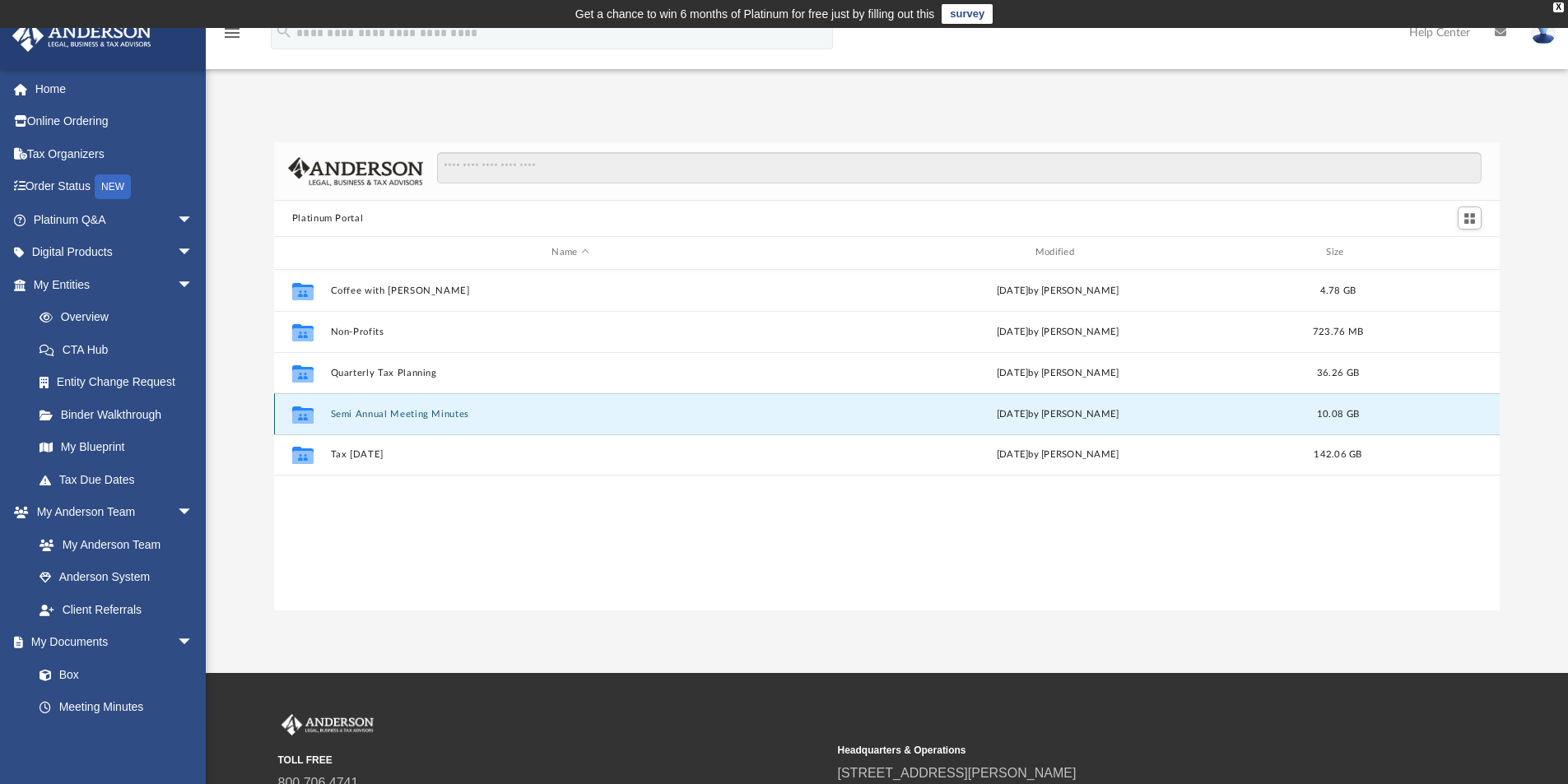
click at [365, 420] on button "Semi Annual Meeting Minutes" at bounding box center [570, 414] width 480 height 11
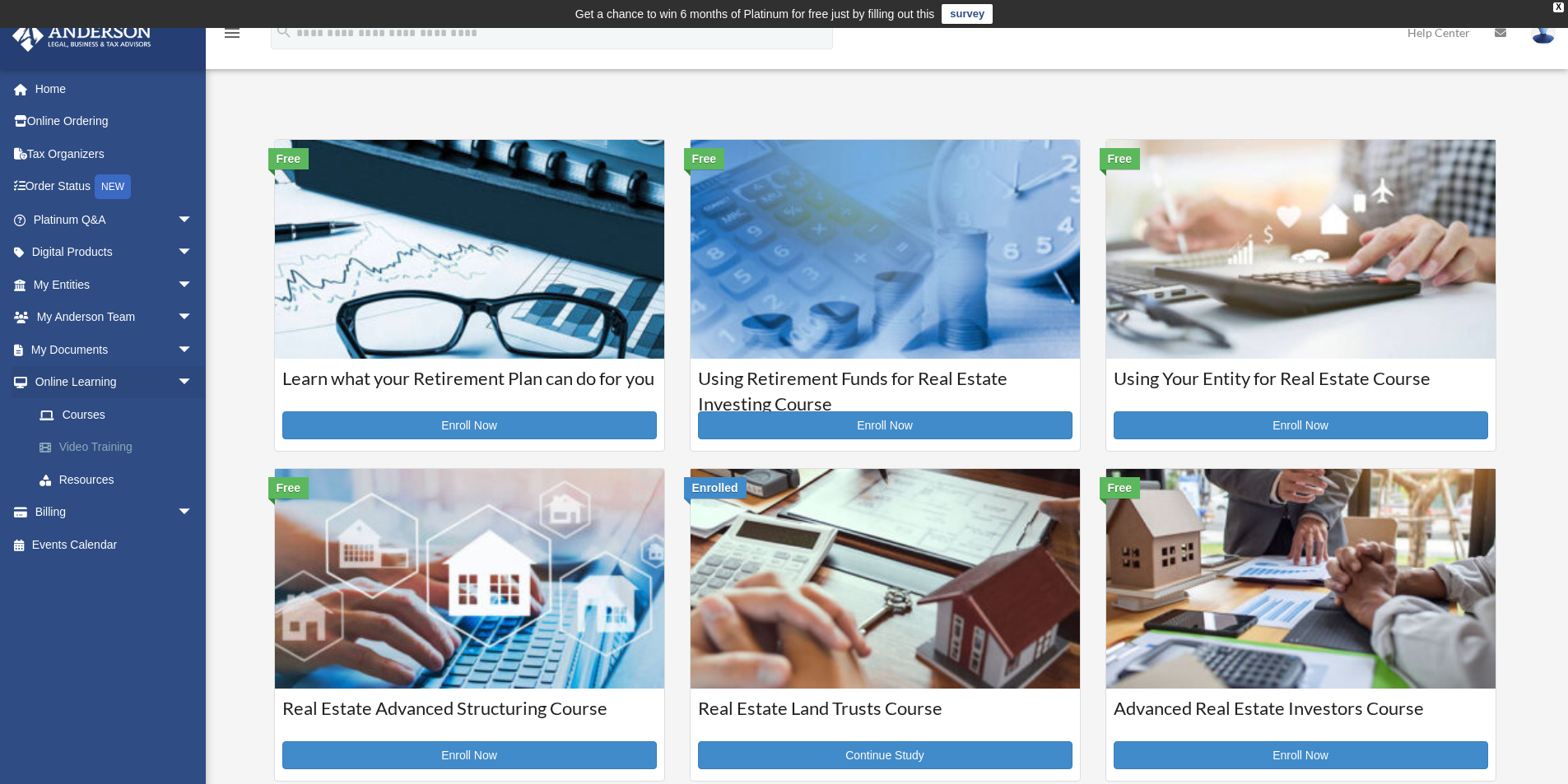
click at [120, 442] on link "Video Training" at bounding box center [121, 448] width 195 height 33
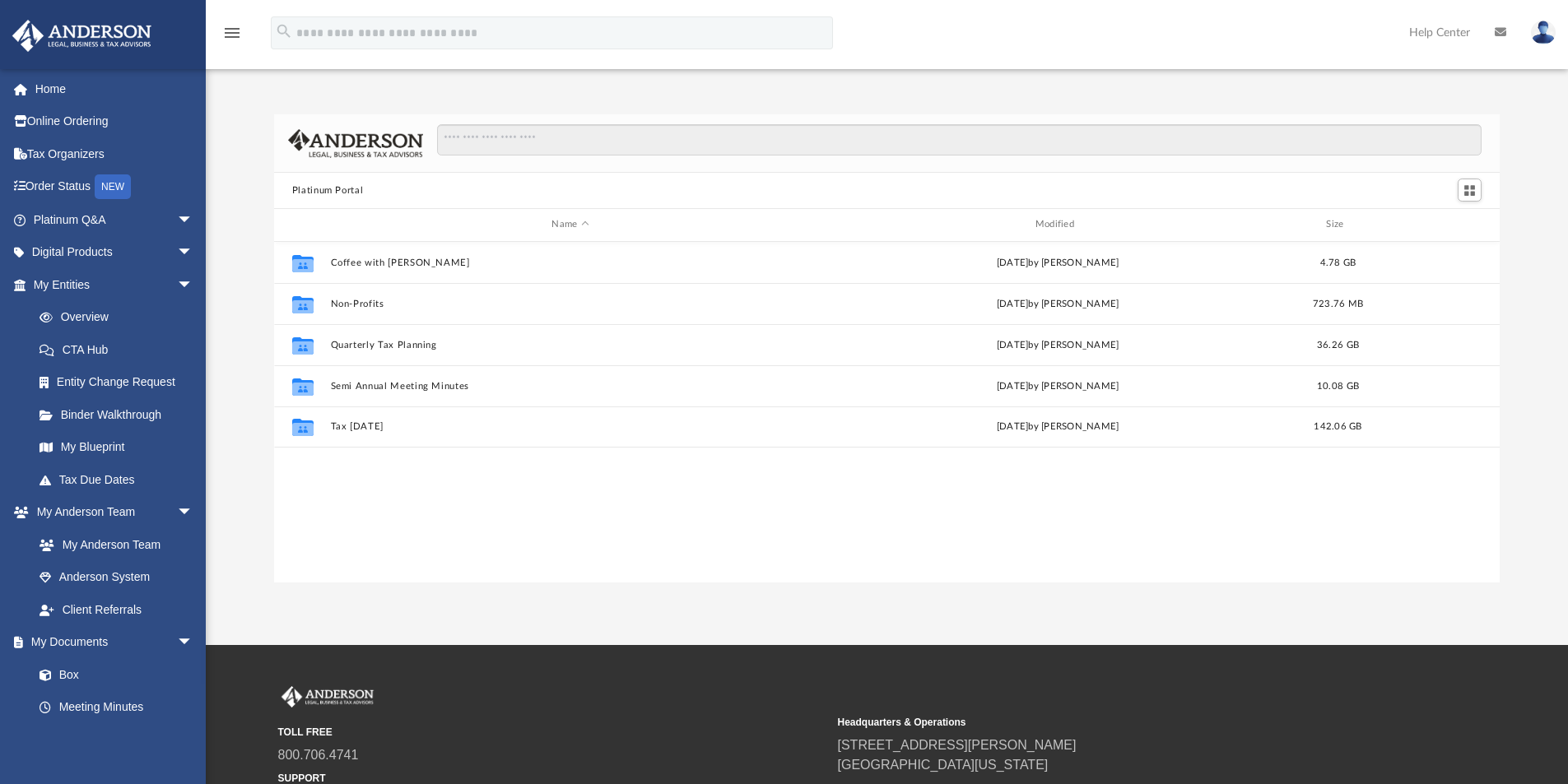
scroll to position [362, 1213]
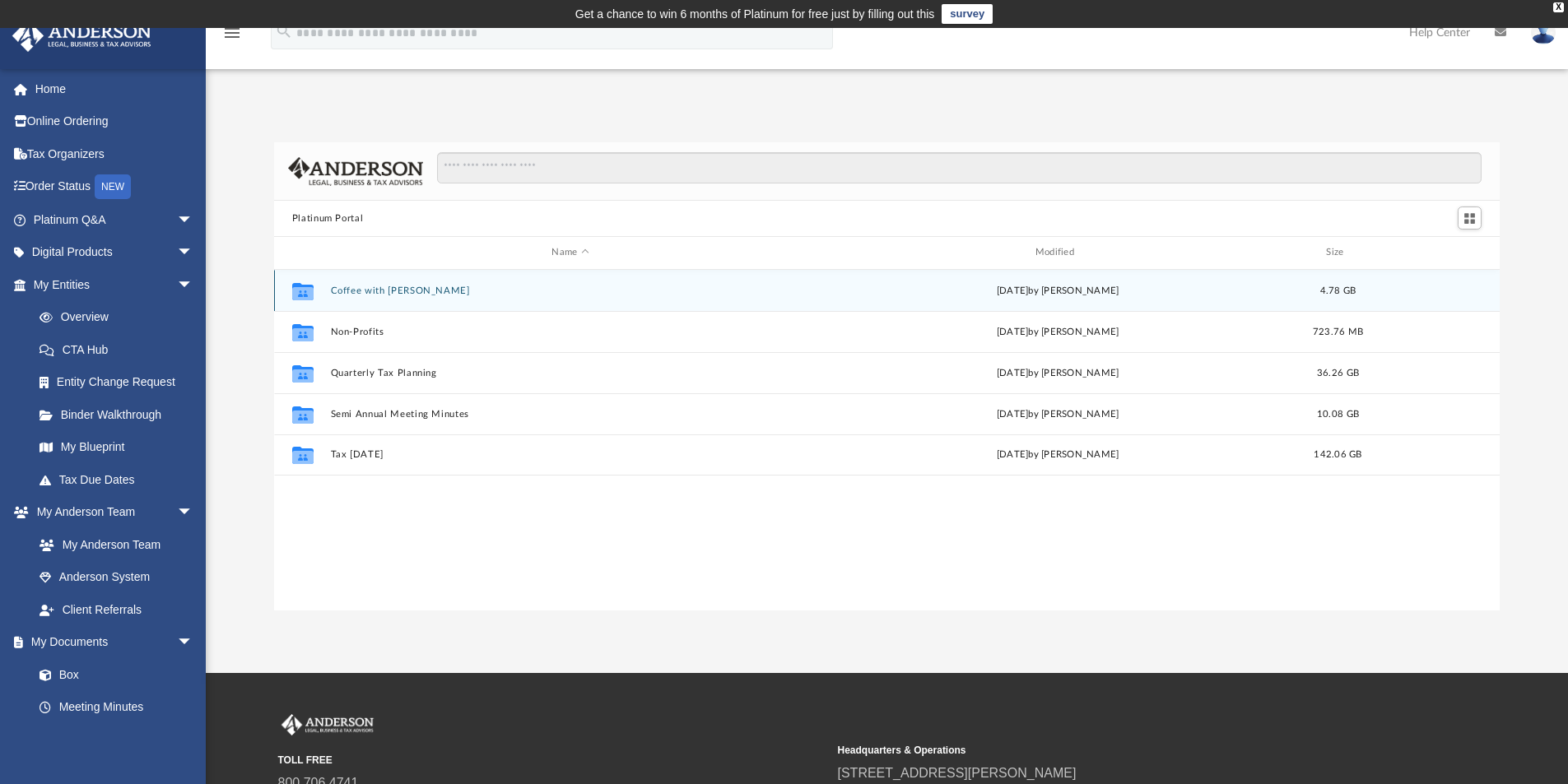
click at [343, 290] on button "Coffee with [PERSON_NAME]" at bounding box center [570, 290] width 480 height 11
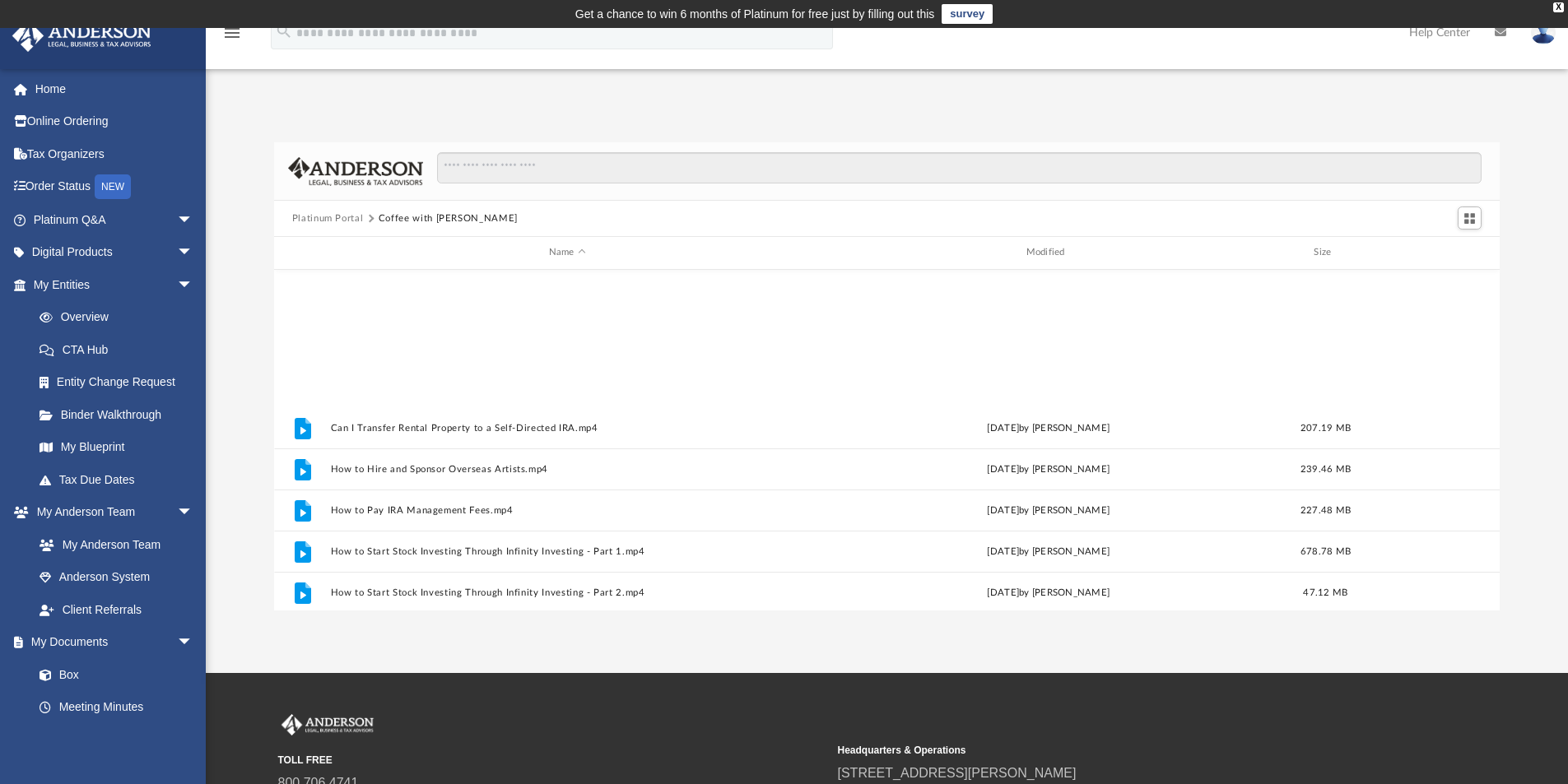
scroll to position [317, 0]
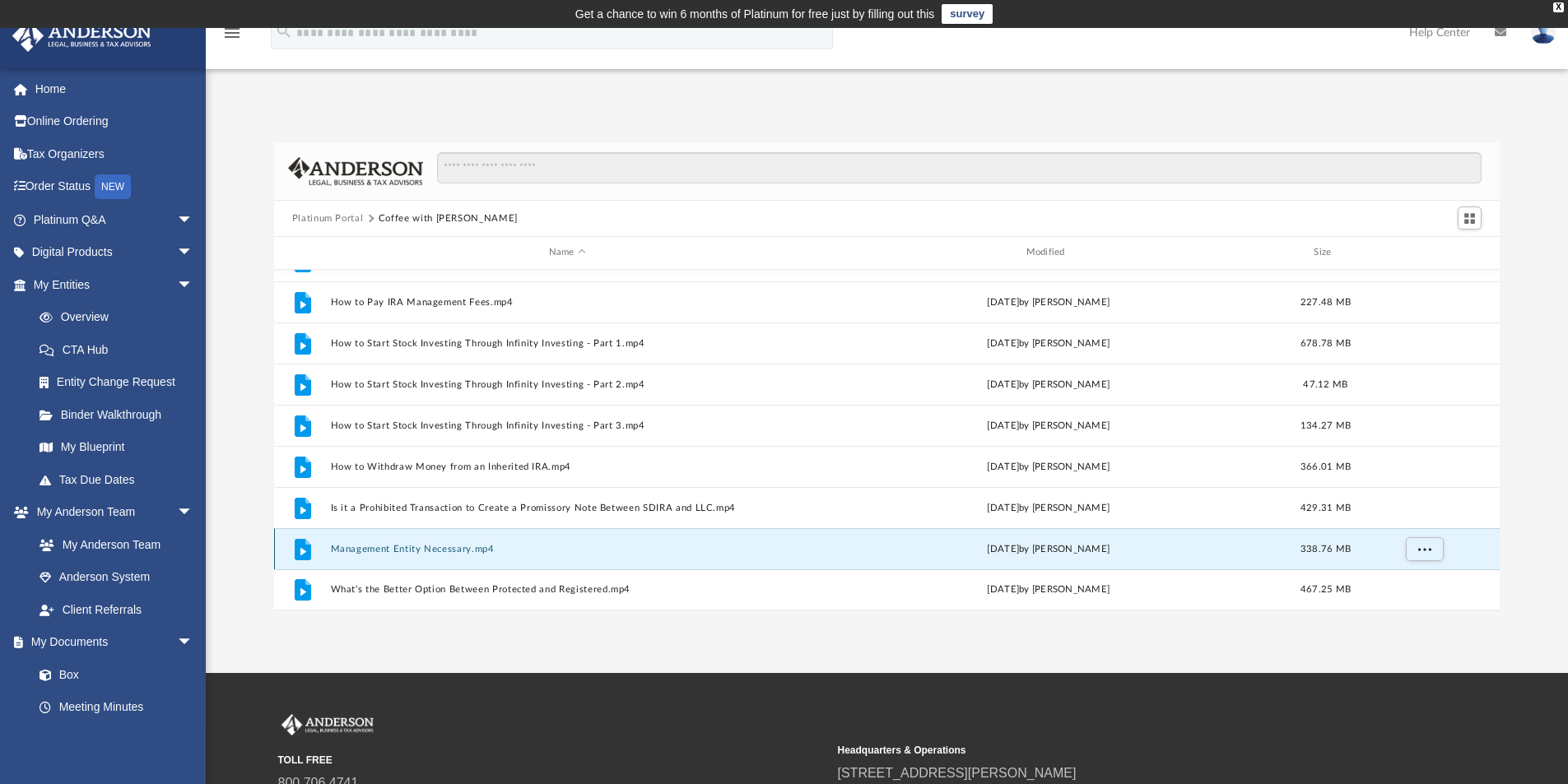
click at [456, 550] on button "Management Entity Necessary.mp4" at bounding box center [567, 549] width 474 height 11
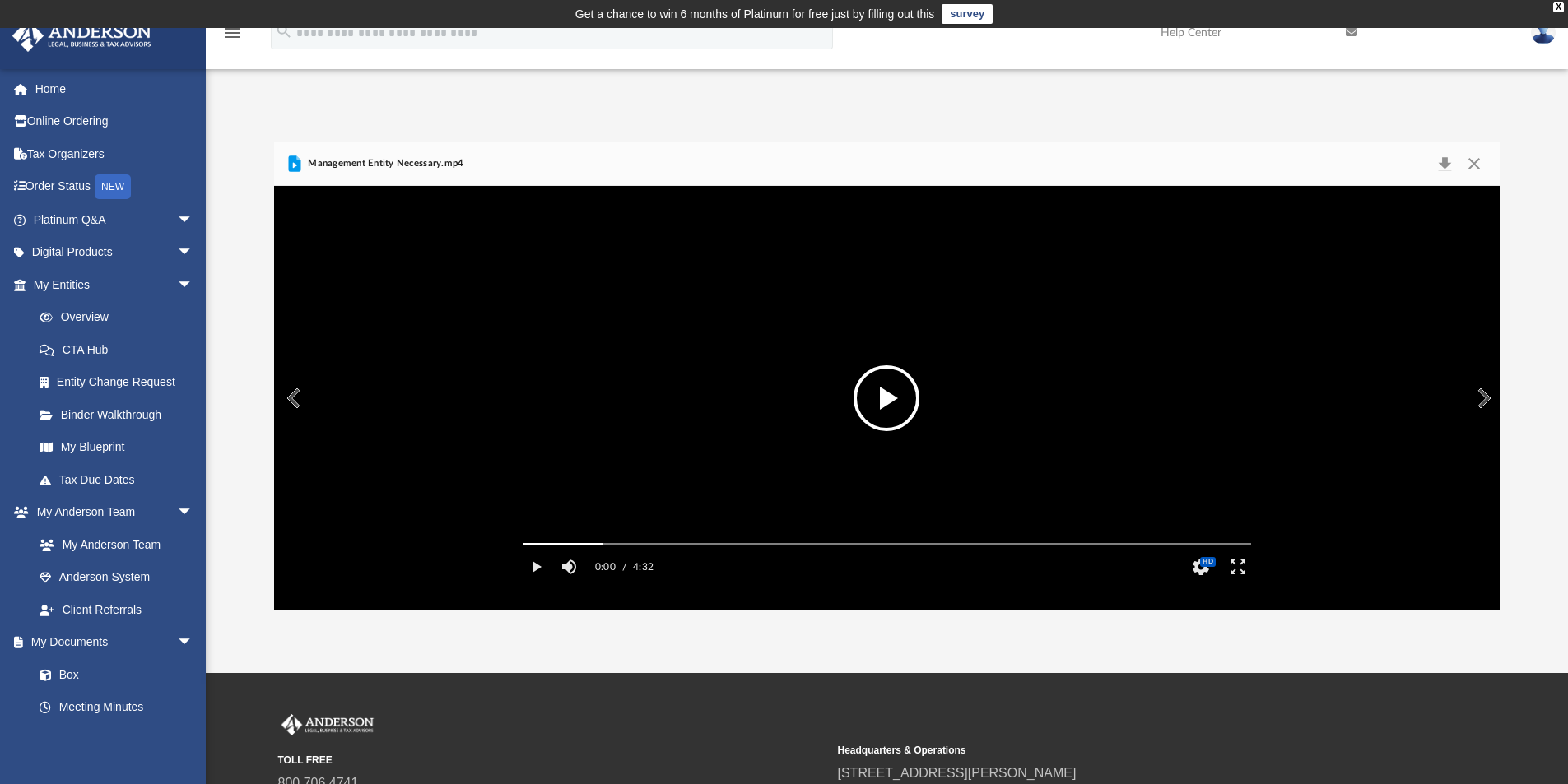
click at [884, 378] on button "File preview" at bounding box center [886, 397] width 65 height 65
